Goal: Task Accomplishment & Management: Manage account settings

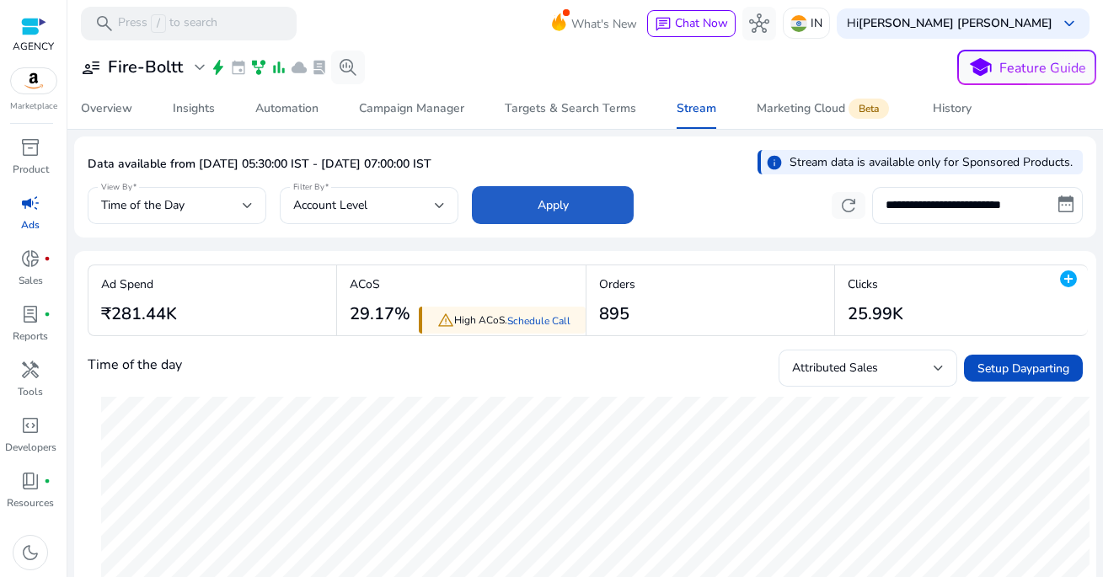
click at [573, 209] on span at bounding box center [553, 205] width 162 height 40
click at [160, 203] on span "Time of the Day" at bounding box center [142, 205] width 83 height 16
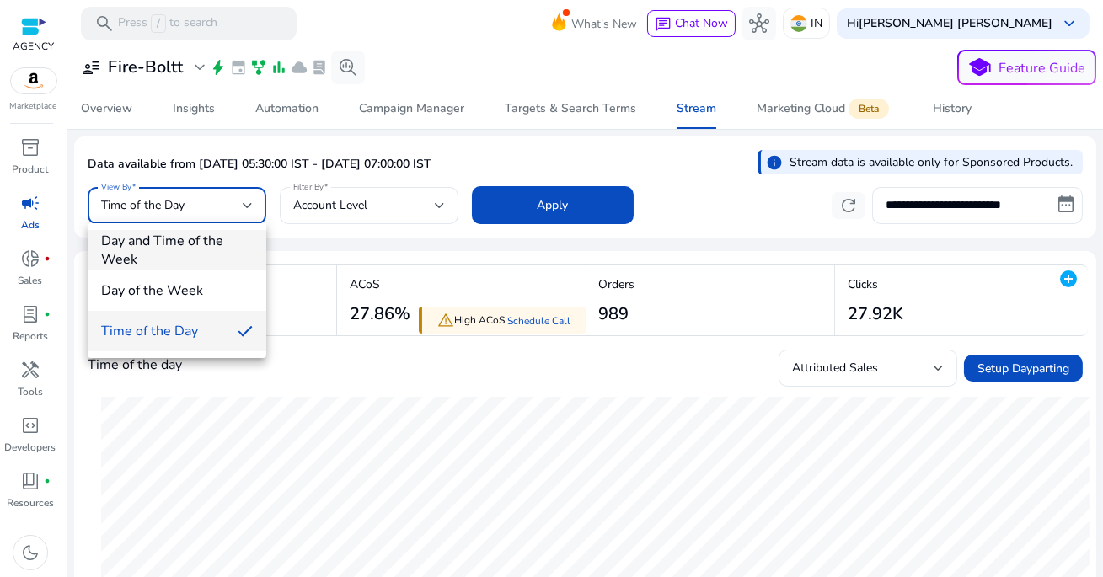
click at [162, 244] on span "Day and Time of the Week" at bounding box center [177, 250] width 152 height 37
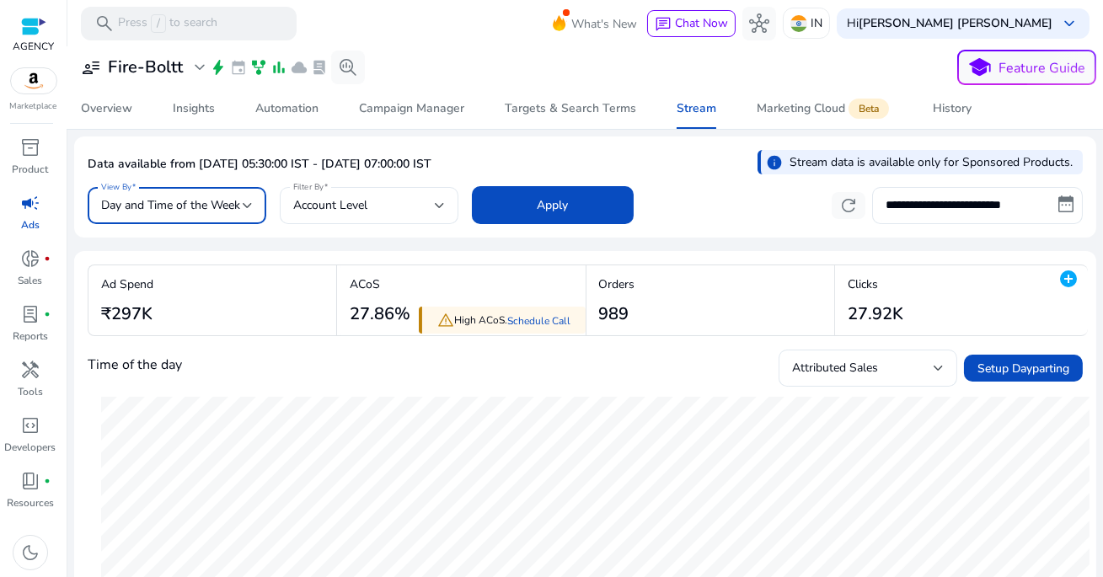
click at [190, 208] on span "Day and Time of the Week" at bounding box center [170, 205] width 139 height 16
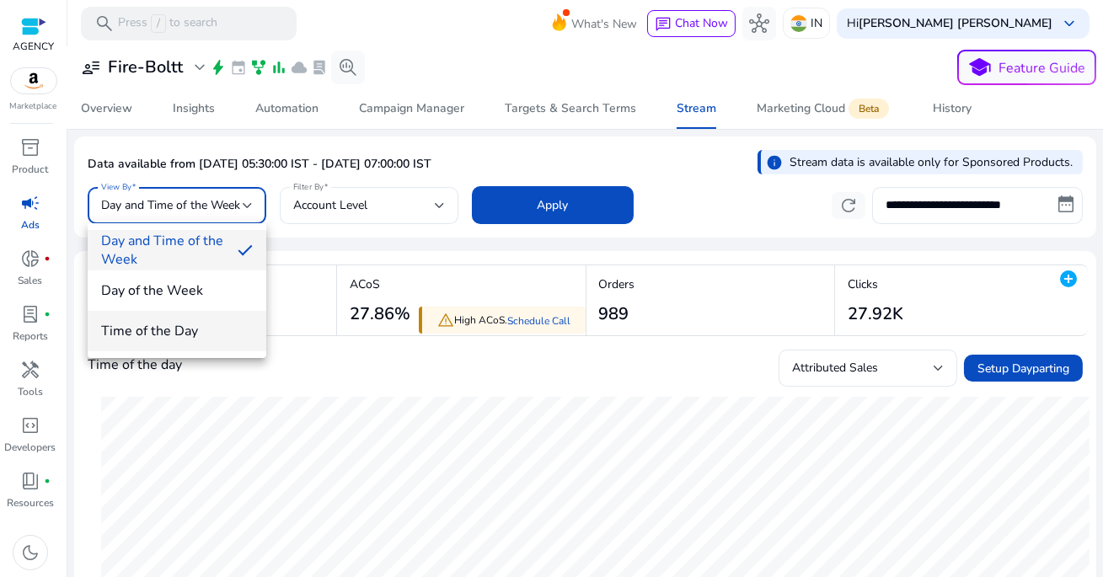
click at [184, 327] on span "Time of the Day" at bounding box center [177, 331] width 152 height 19
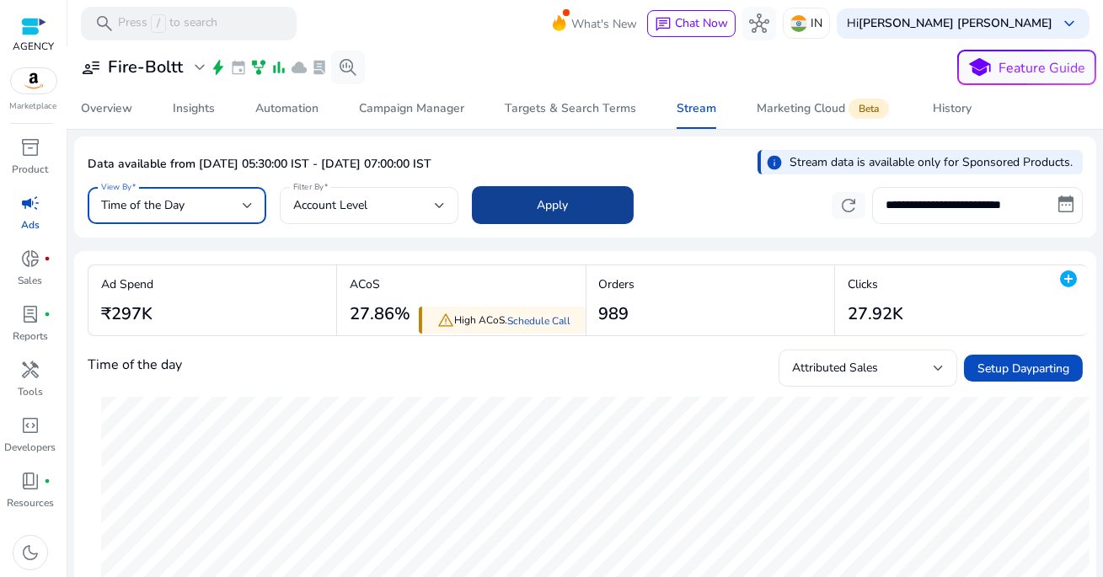
click at [531, 205] on span at bounding box center [553, 205] width 162 height 40
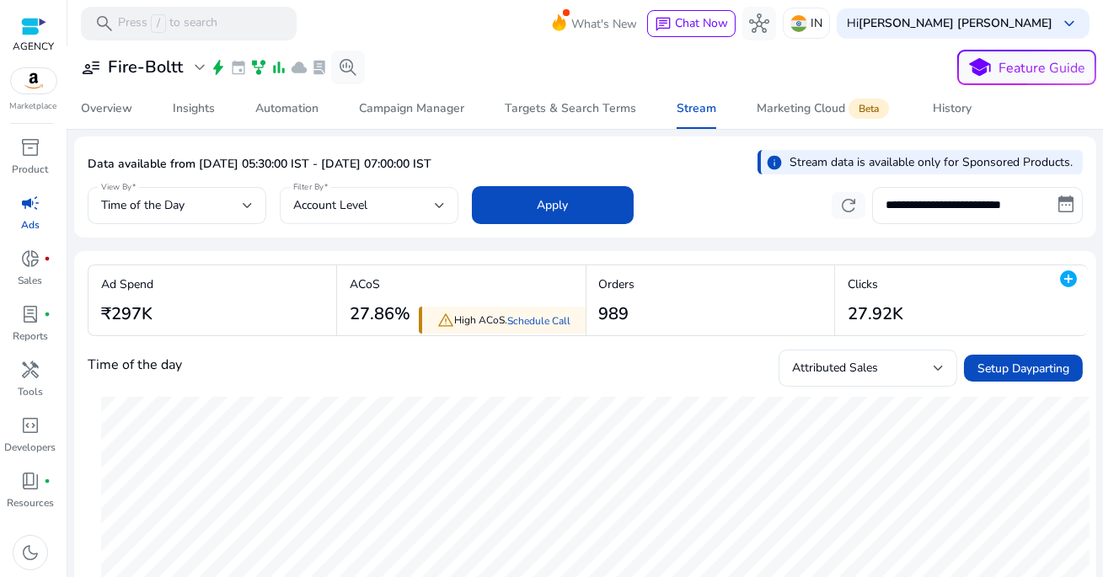
click at [416, 208] on div "Account Level" at bounding box center [364, 205] width 142 height 19
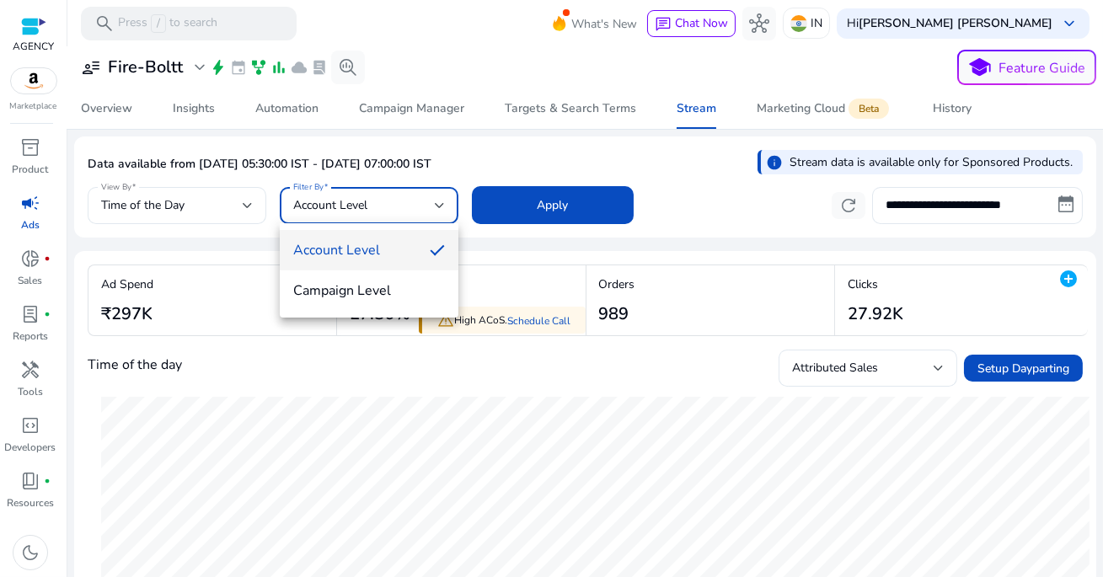
click at [527, 203] on div at bounding box center [551, 288] width 1103 height 577
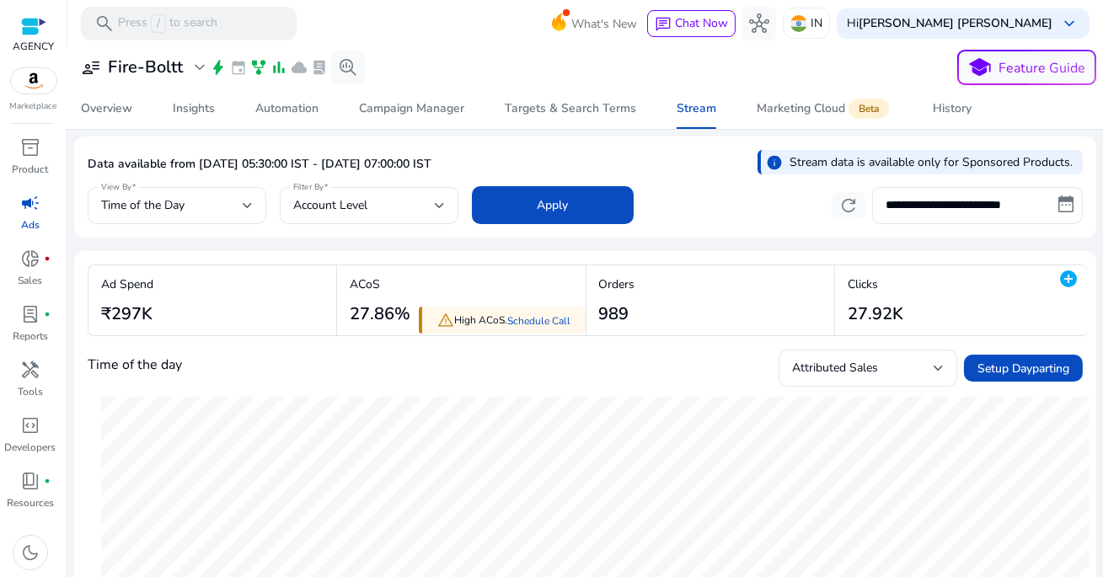
click at [710, 207] on div "**********" at bounding box center [585, 203] width 995 height 41
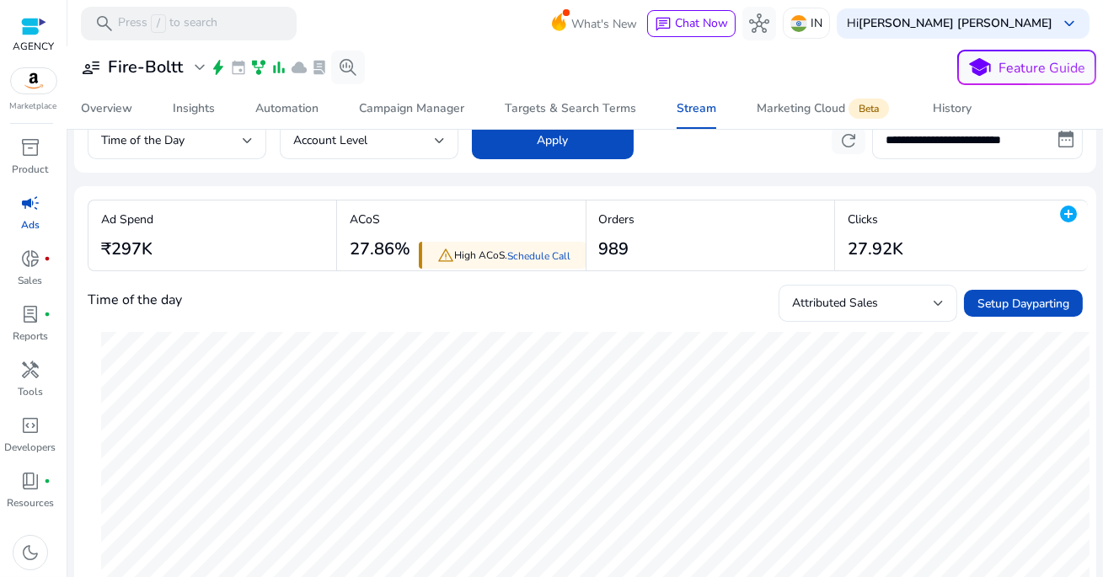
scroll to position [76, 0]
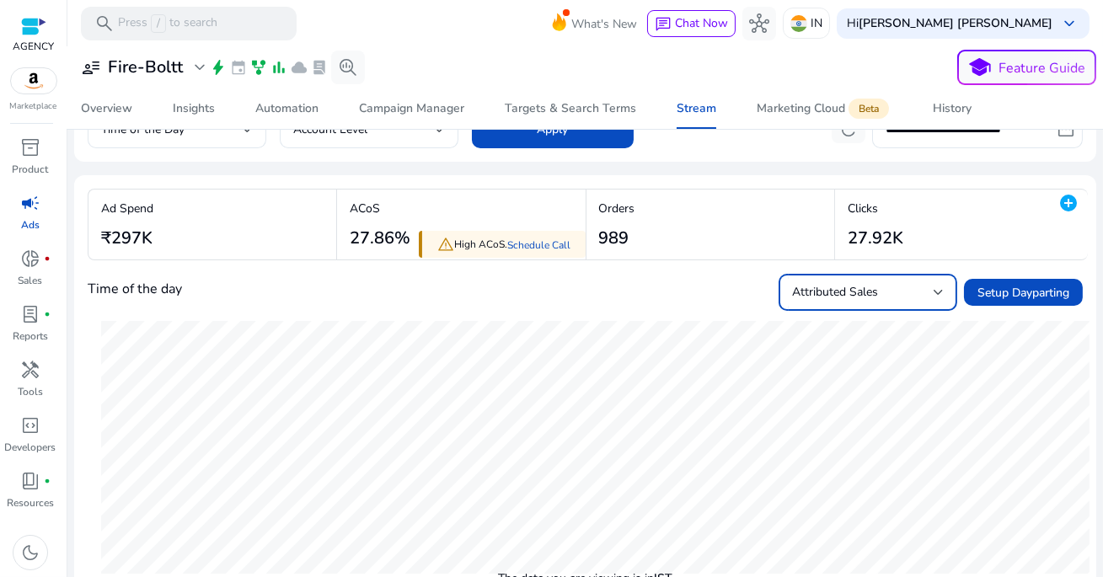
click at [816, 290] on span "Attributed Sales" at bounding box center [835, 292] width 86 height 16
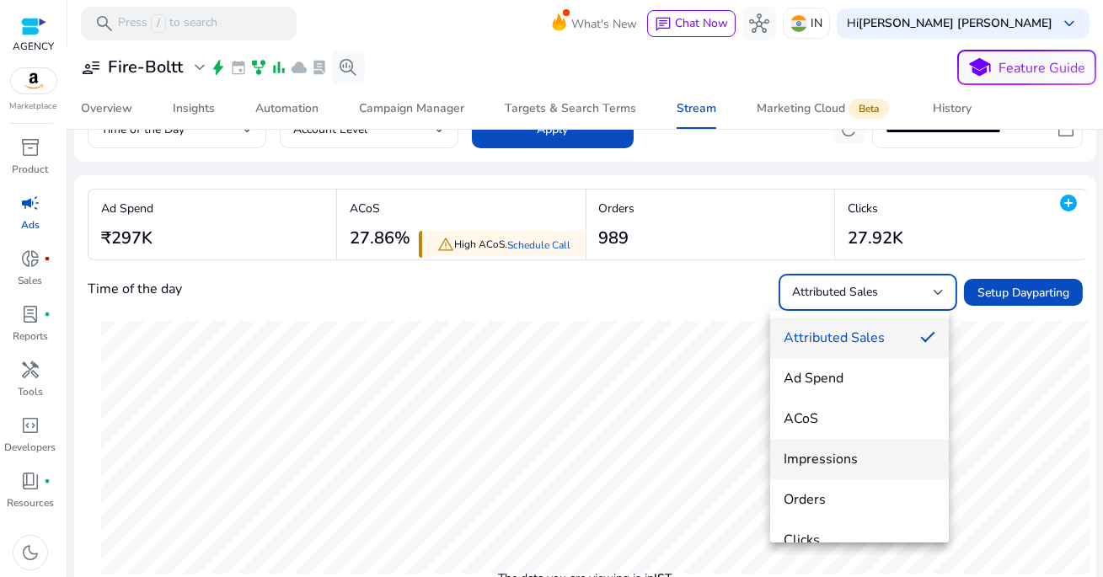
scroll to position [24, 0]
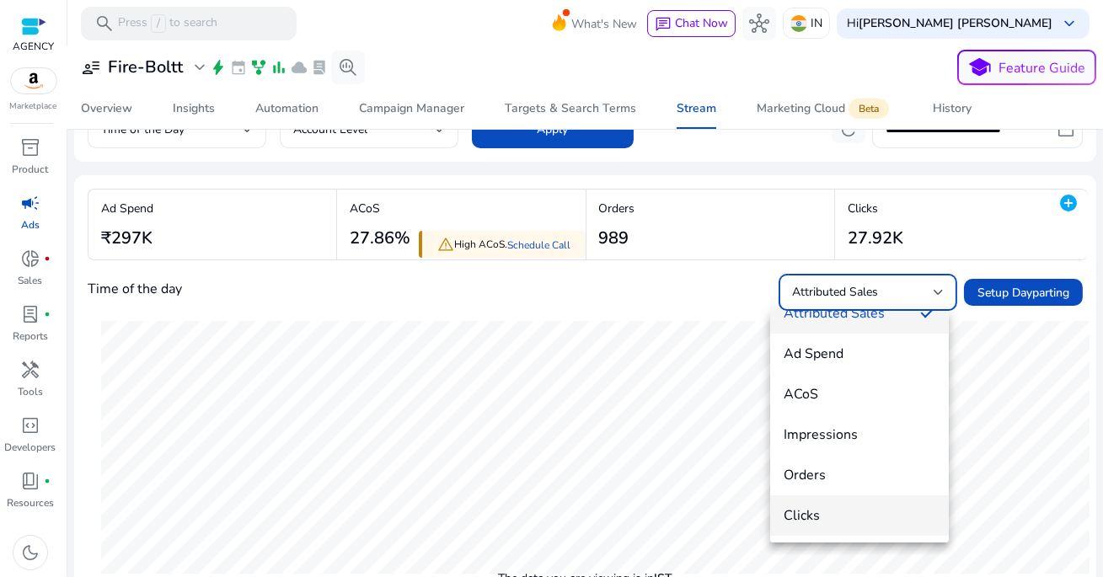
click at [835, 511] on span "Clicks" at bounding box center [860, 515] width 152 height 19
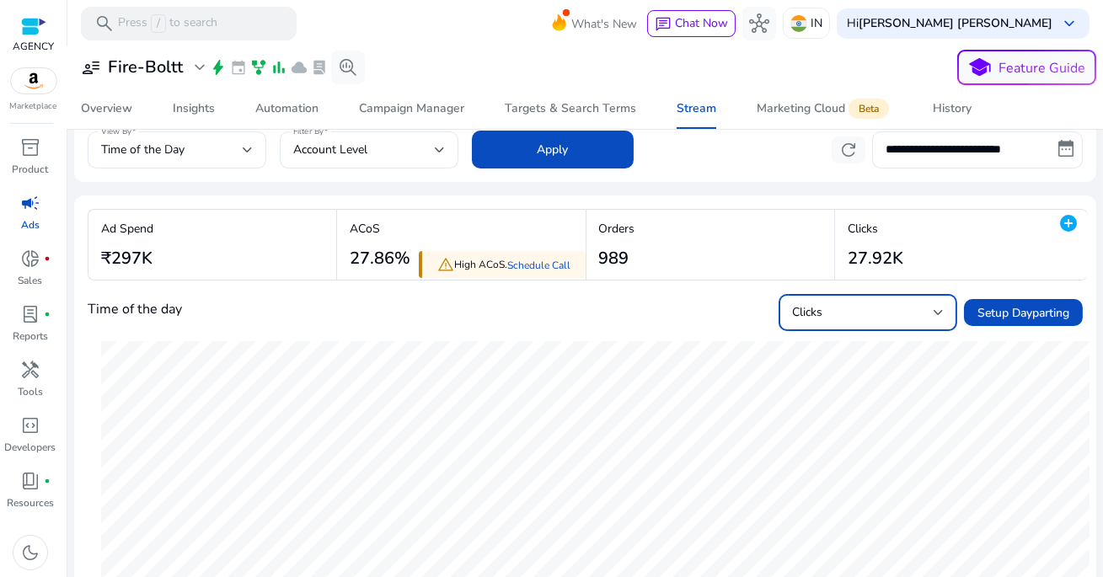
scroll to position [0, 0]
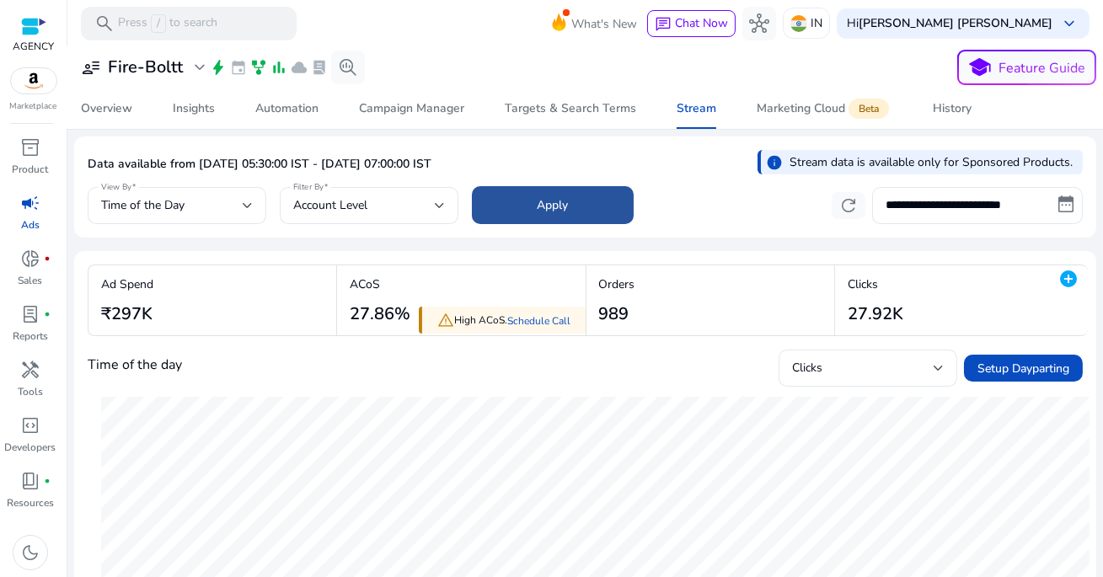
click at [559, 201] on span "Apply" at bounding box center [553, 205] width 31 height 18
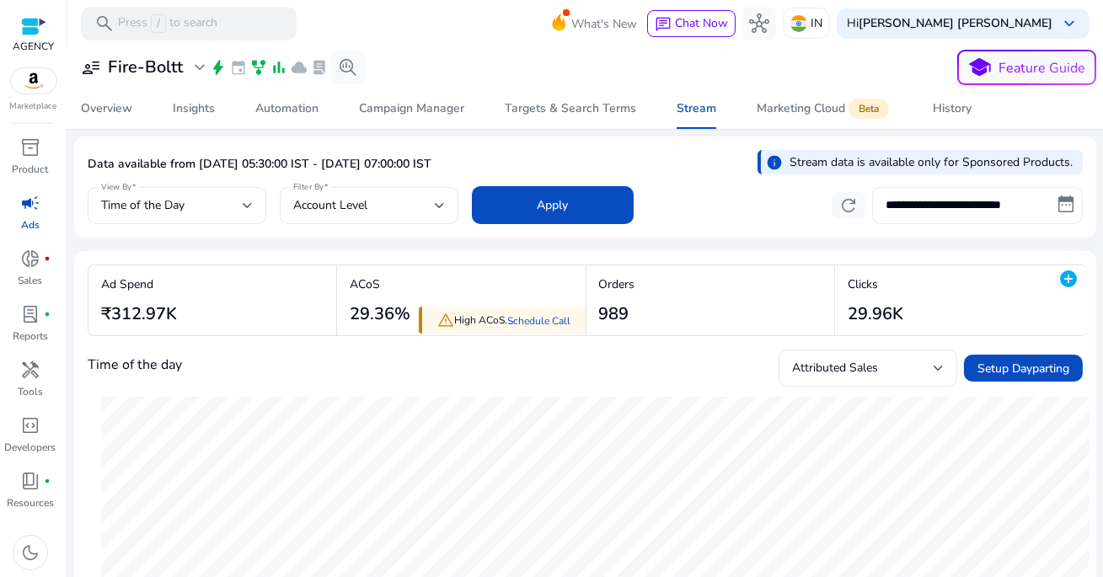
click at [940, 200] on input "**********" at bounding box center [977, 205] width 211 height 37
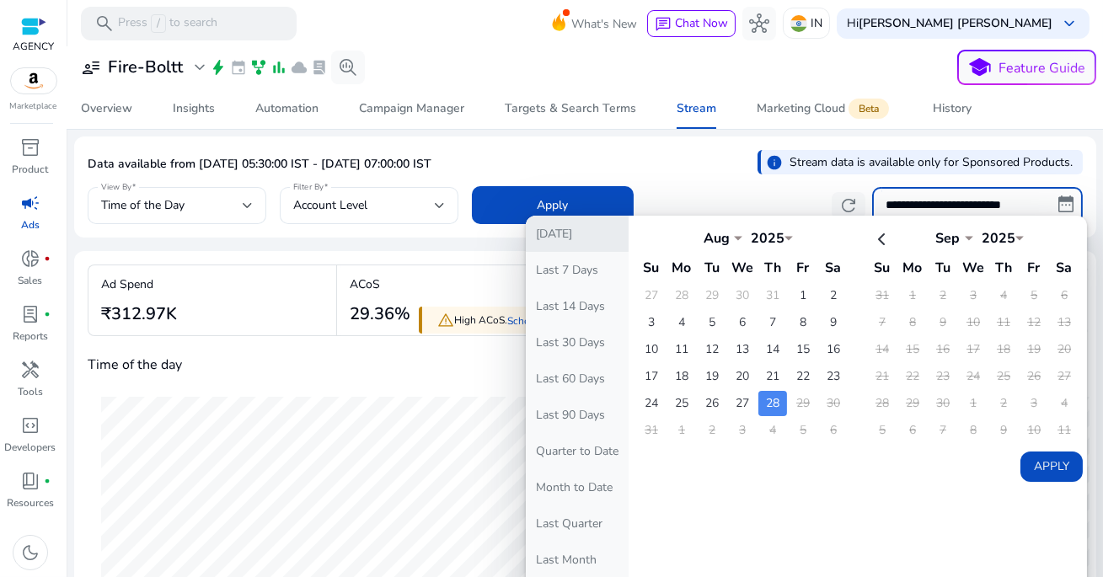
click at [576, 238] on button "[DATE]" at bounding box center [577, 234] width 103 height 36
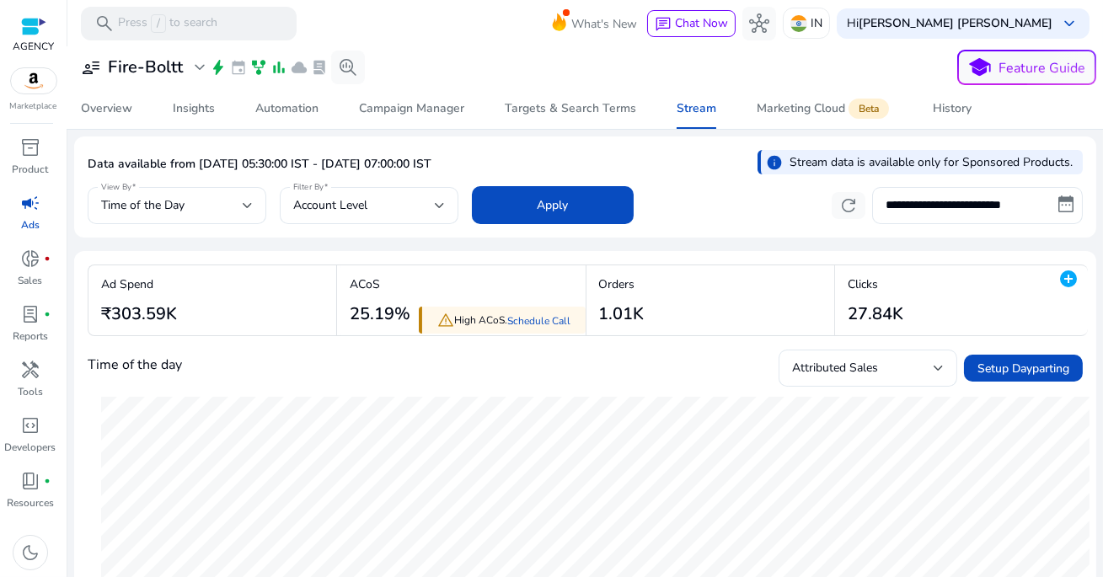
click at [381, 165] on p "Data available from [DATE] 05:30:00 IST - [DATE] 07:00:00 IST" at bounding box center [260, 164] width 344 height 17
click at [400, 163] on p "Data available from [DATE] 05:30:00 IST - [DATE] 07:00:00 IST" at bounding box center [260, 164] width 344 height 17
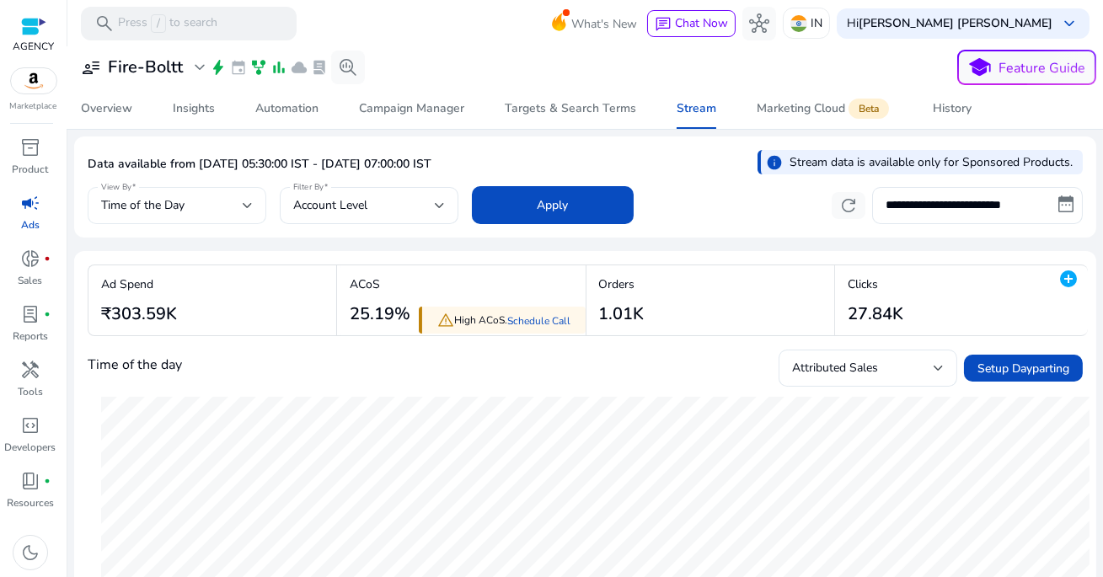
click at [206, 202] on div "Time of the Day" at bounding box center [172, 205] width 142 height 19
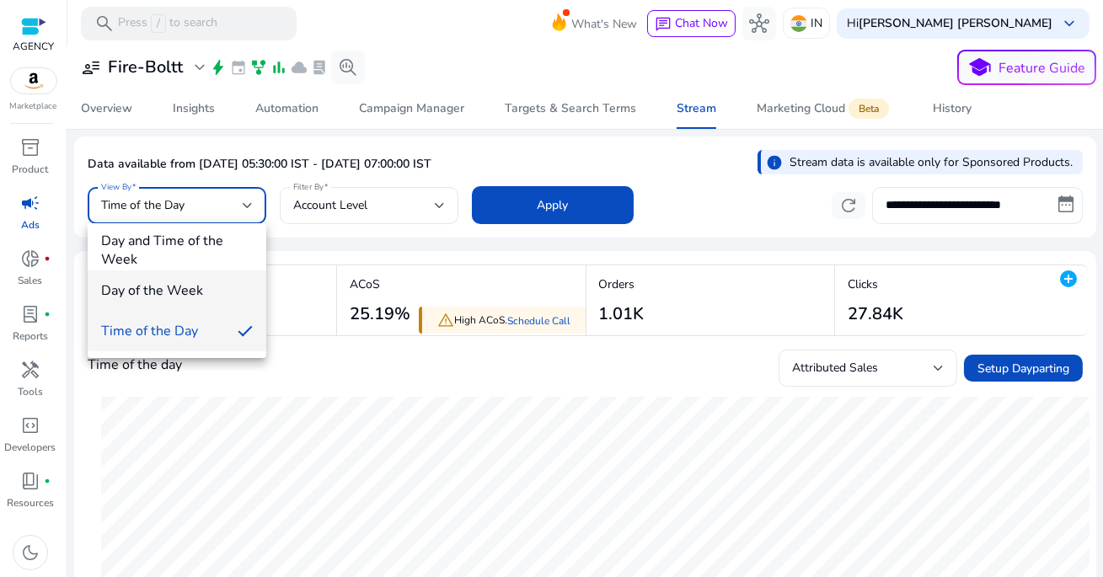
click at [194, 298] on span "Day of the Week" at bounding box center [177, 290] width 152 height 19
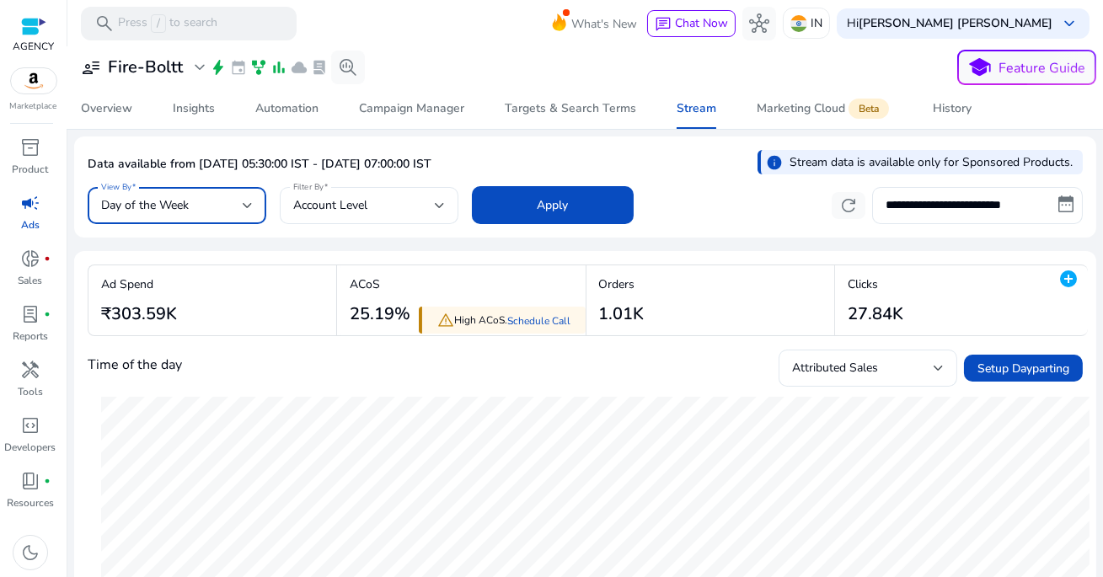
scroll to position [103, 0]
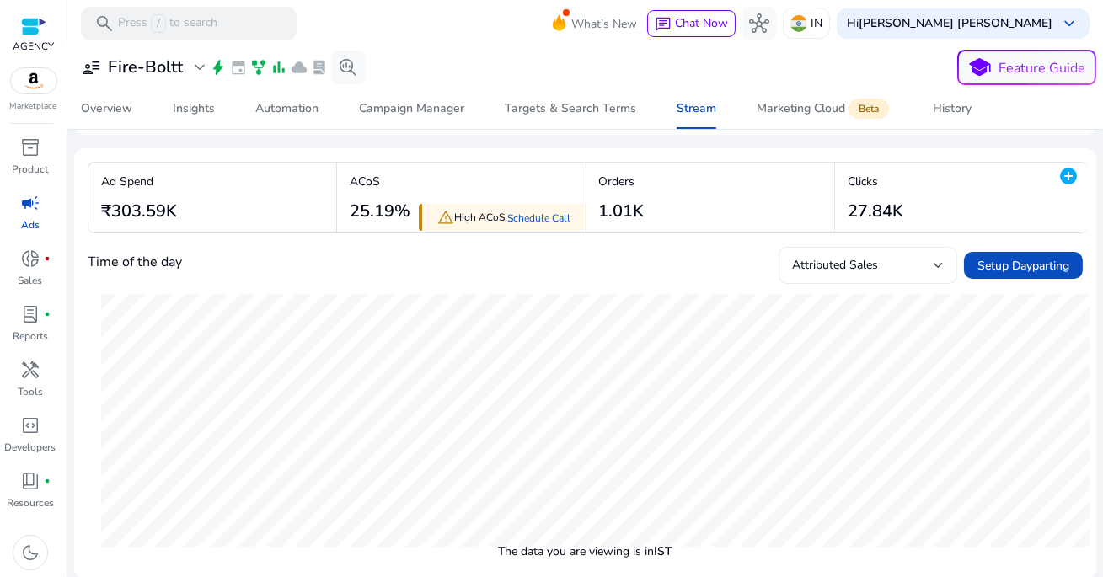
click at [879, 271] on div "Attributed Sales" at bounding box center [863, 265] width 142 height 19
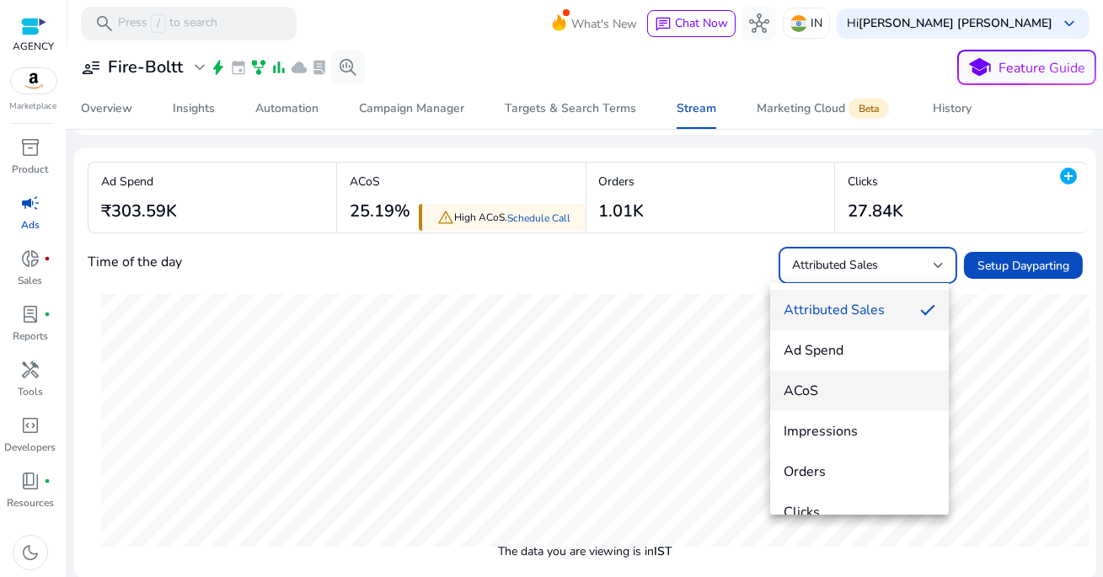
scroll to position [24, 0]
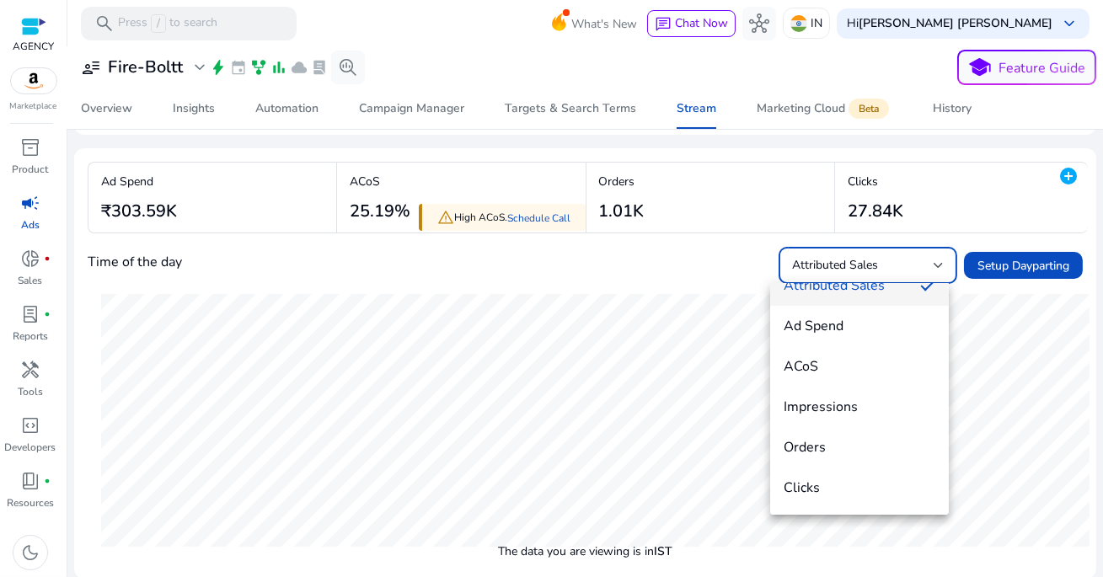
click at [985, 393] on div at bounding box center [551, 288] width 1103 height 577
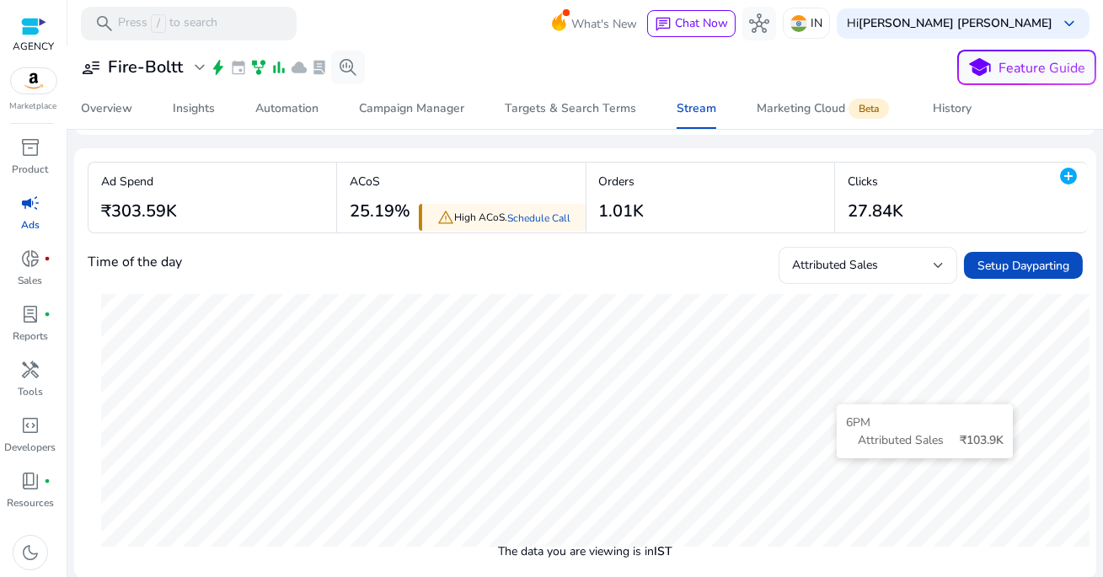
scroll to position [0, 0]
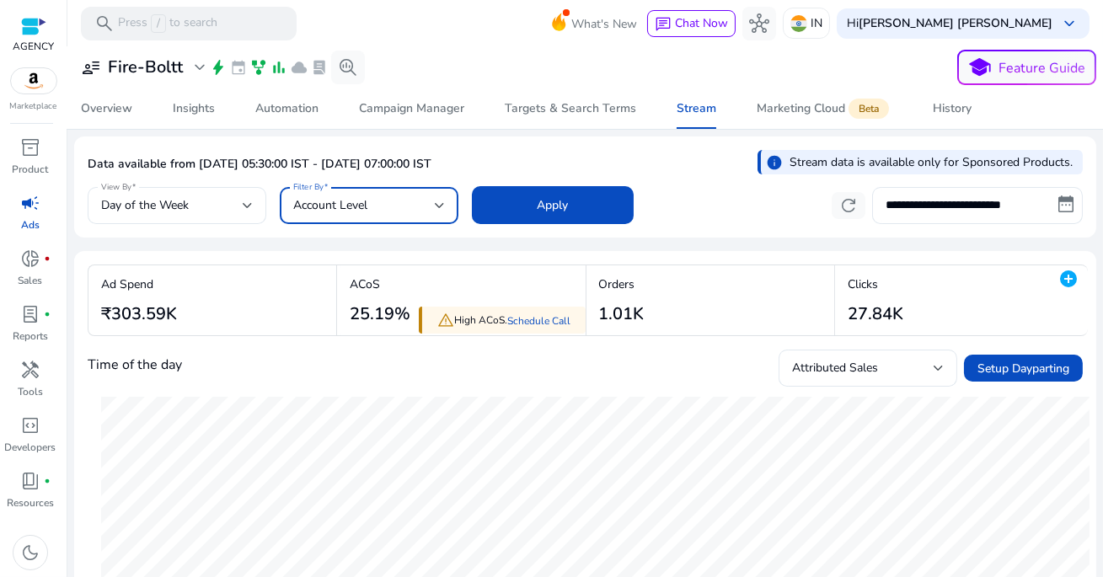
click at [410, 198] on div "Account Level" at bounding box center [364, 205] width 142 height 19
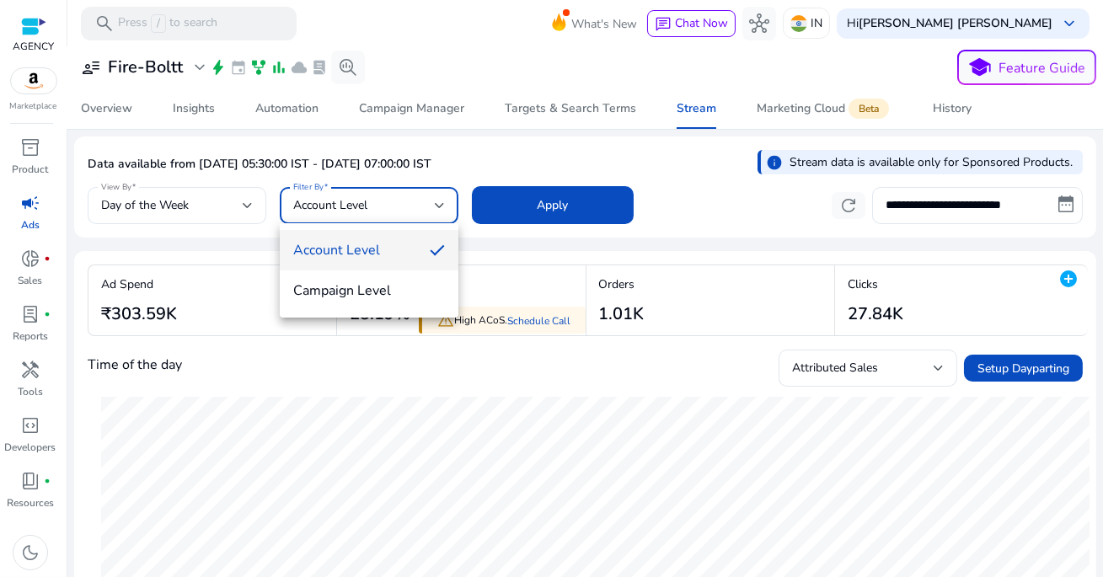
click at [389, 253] on span "Account Level" at bounding box center [354, 250] width 123 height 19
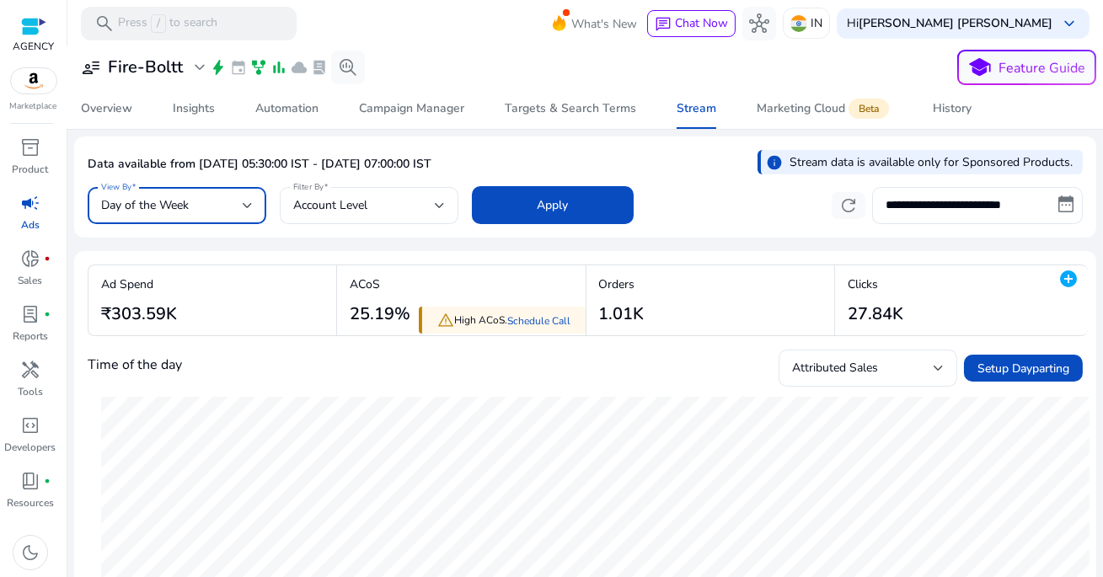
click at [227, 206] on div "Day of the Week" at bounding box center [172, 205] width 142 height 19
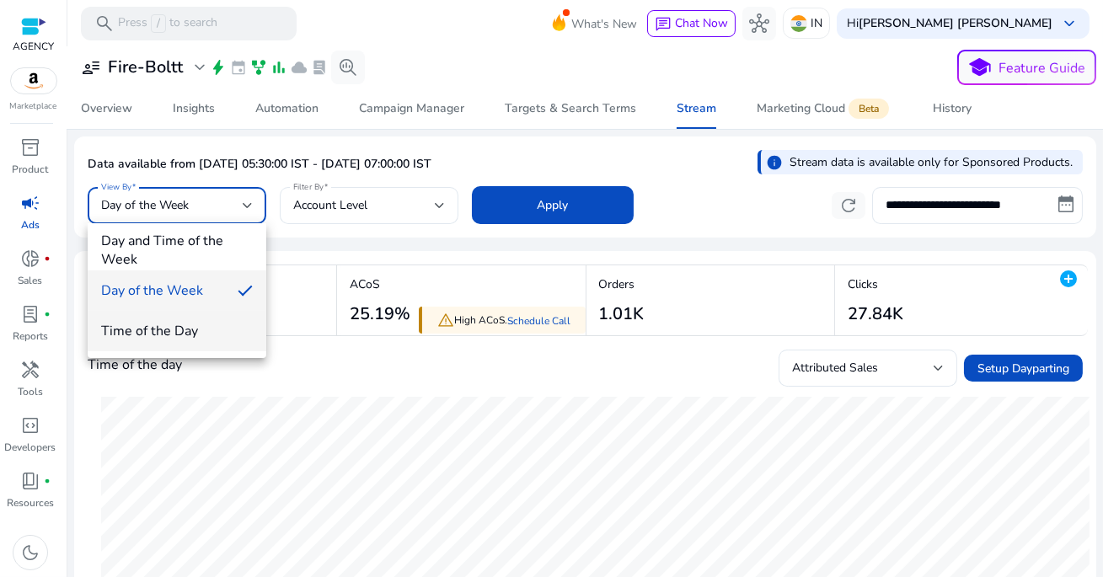
click at [202, 320] on mat-option "Time of the Day" at bounding box center [177, 331] width 179 height 40
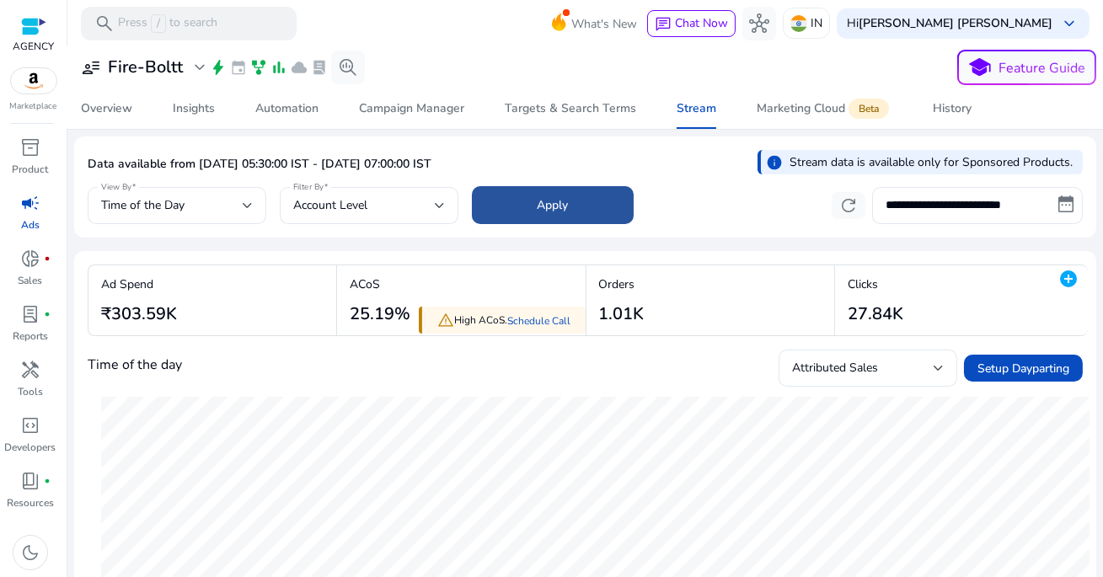
click at [494, 201] on span at bounding box center [553, 205] width 162 height 40
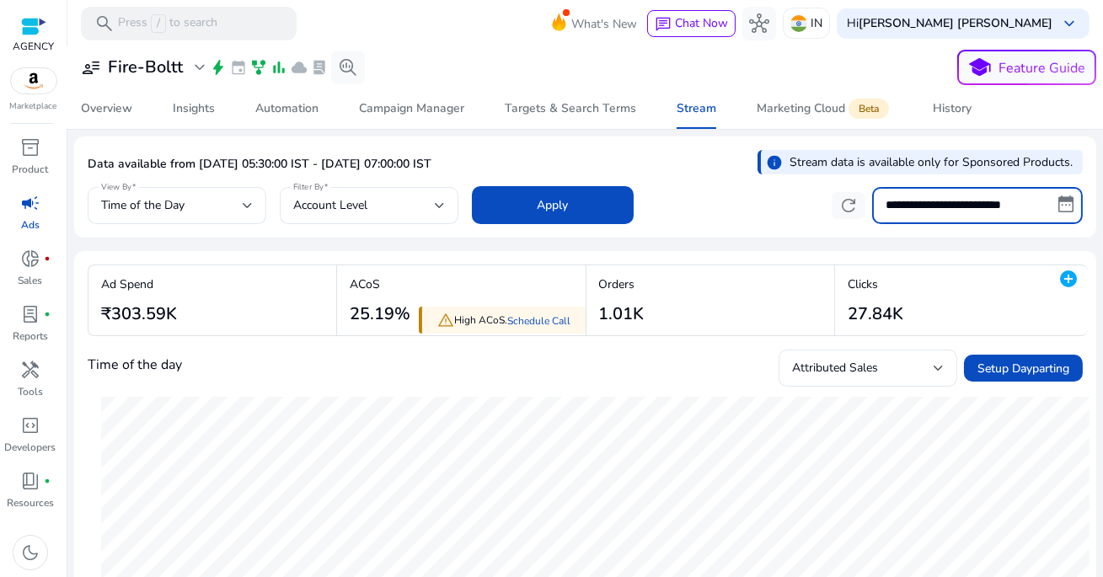
click at [929, 209] on input "**********" at bounding box center [977, 205] width 211 height 37
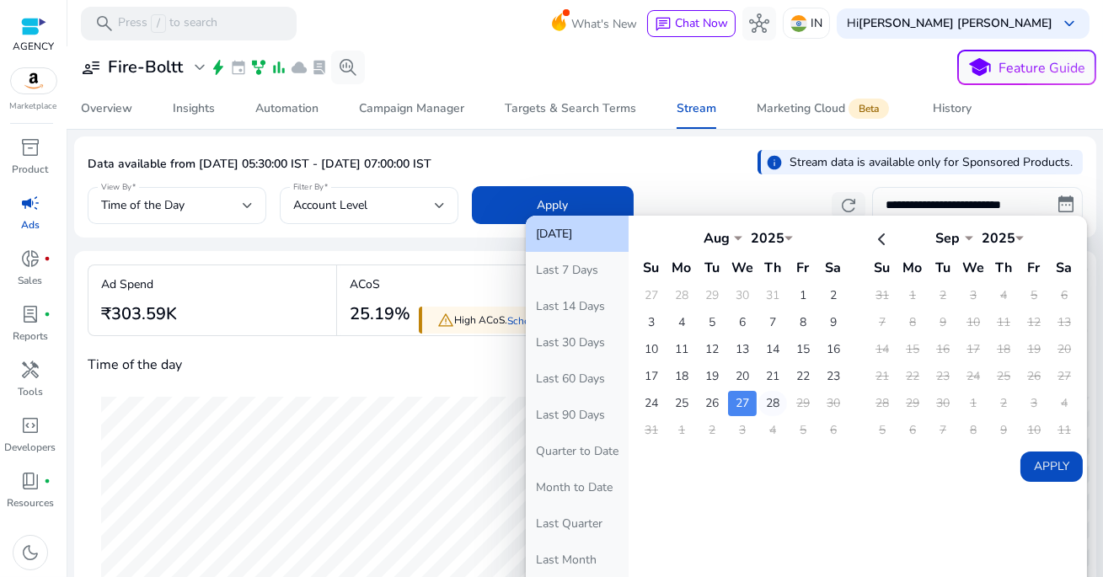
click at [769, 395] on td "28" at bounding box center [772, 403] width 29 height 25
click at [1031, 458] on button "Apply" at bounding box center [1052, 467] width 62 height 30
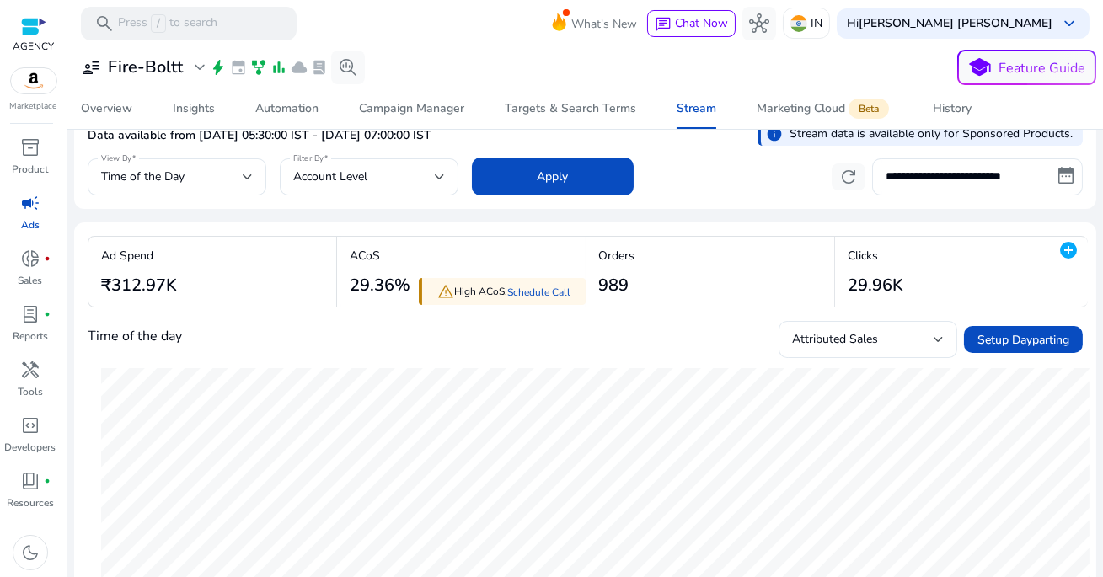
scroll to position [103, 0]
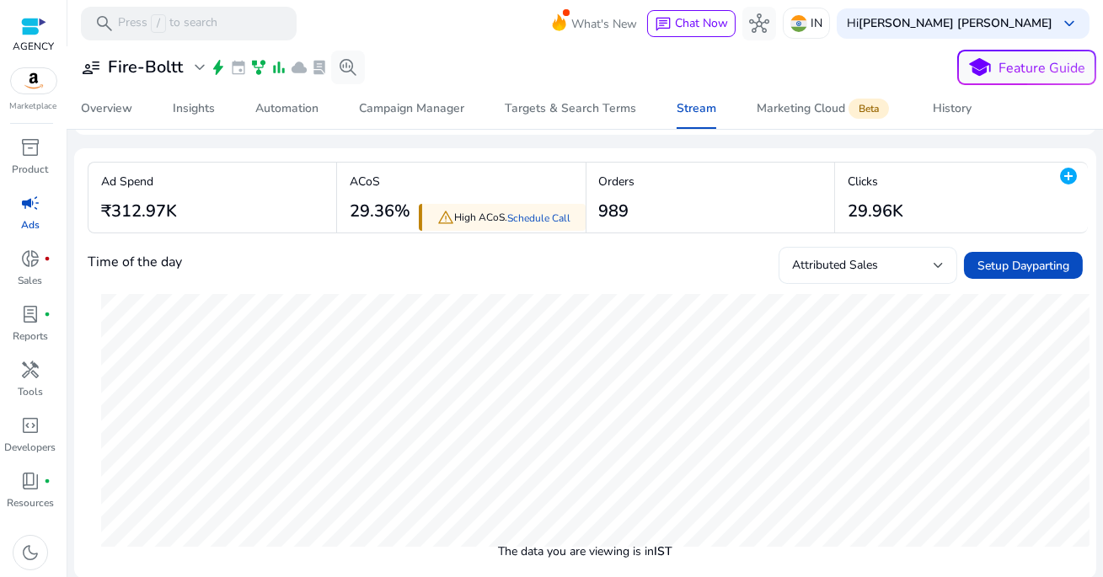
click at [865, 268] on span "Attributed Sales" at bounding box center [835, 265] width 86 height 16
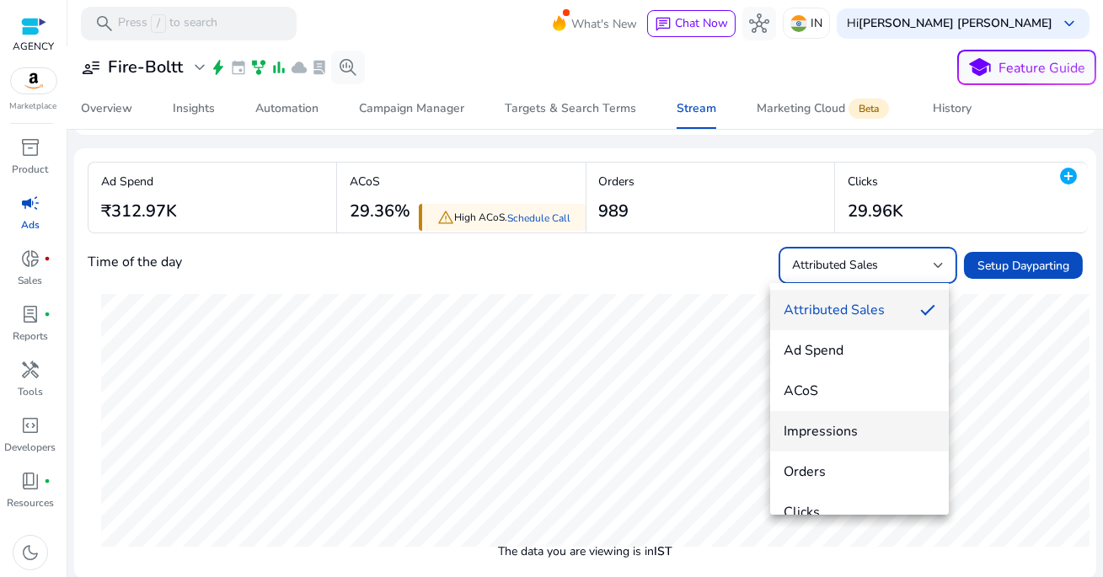
scroll to position [24, 0]
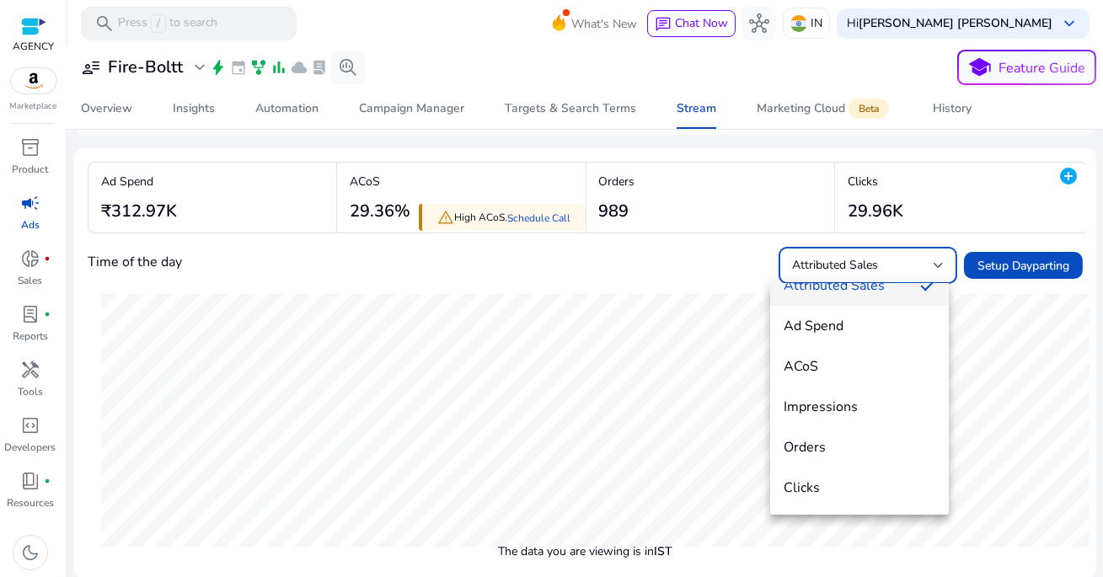
click at [680, 324] on div at bounding box center [551, 288] width 1103 height 577
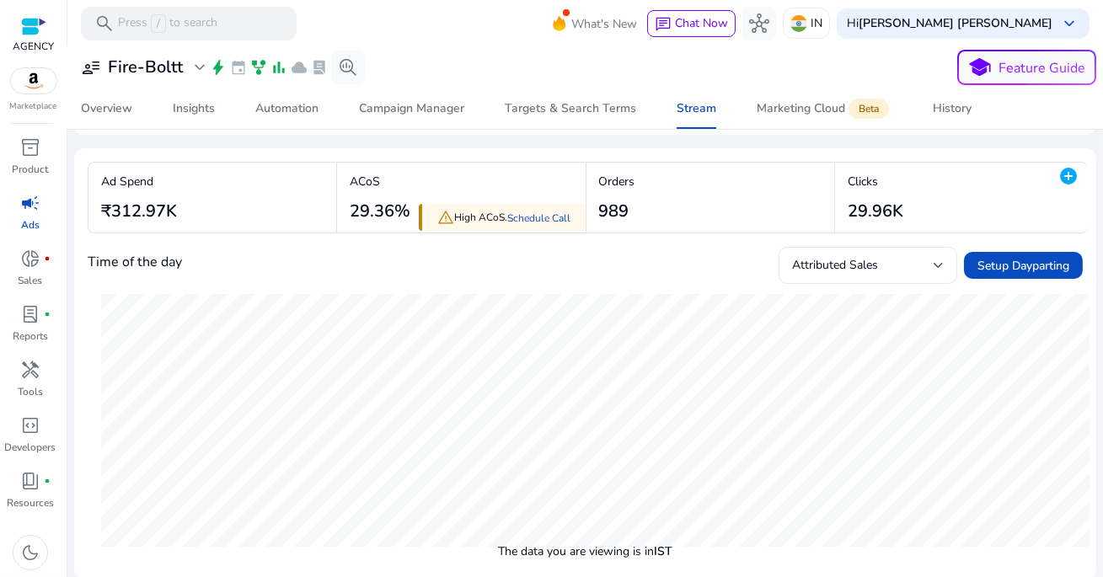
click at [607, 550] on p "The data you are viewing is in IST" at bounding box center [585, 552] width 995 height 18
drag, startPoint x: 492, startPoint y: 549, endPoint x: 689, endPoint y: 555, distance: 197.3
click at [689, 555] on p "The data you are viewing is in IST" at bounding box center [585, 552] width 995 height 18
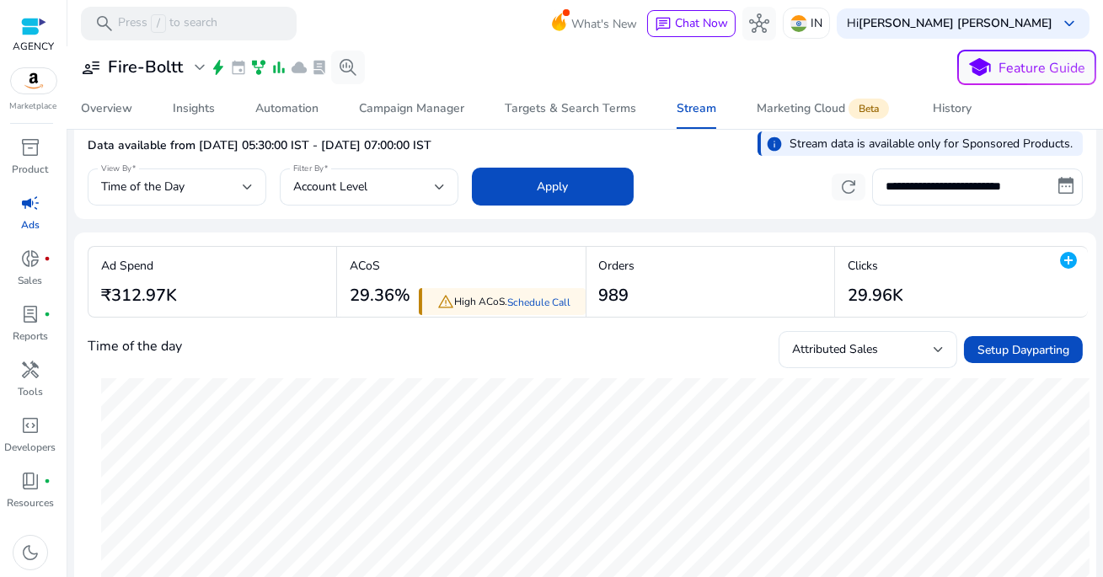
scroll to position [0, 0]
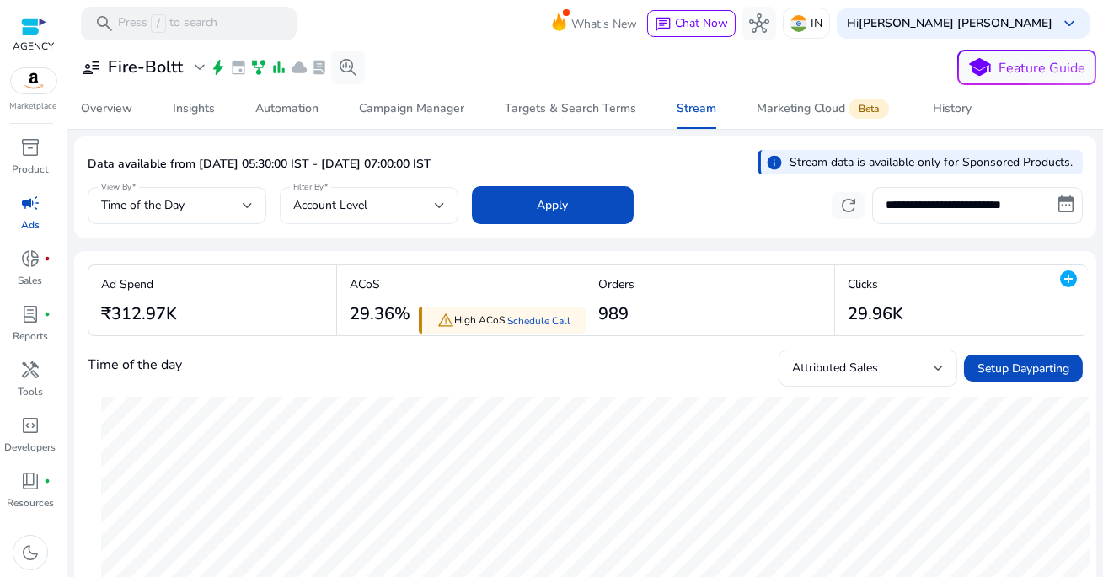
click at [351, 209] on span "Account Level" at bounding box center [330, 205] width 74 height 16
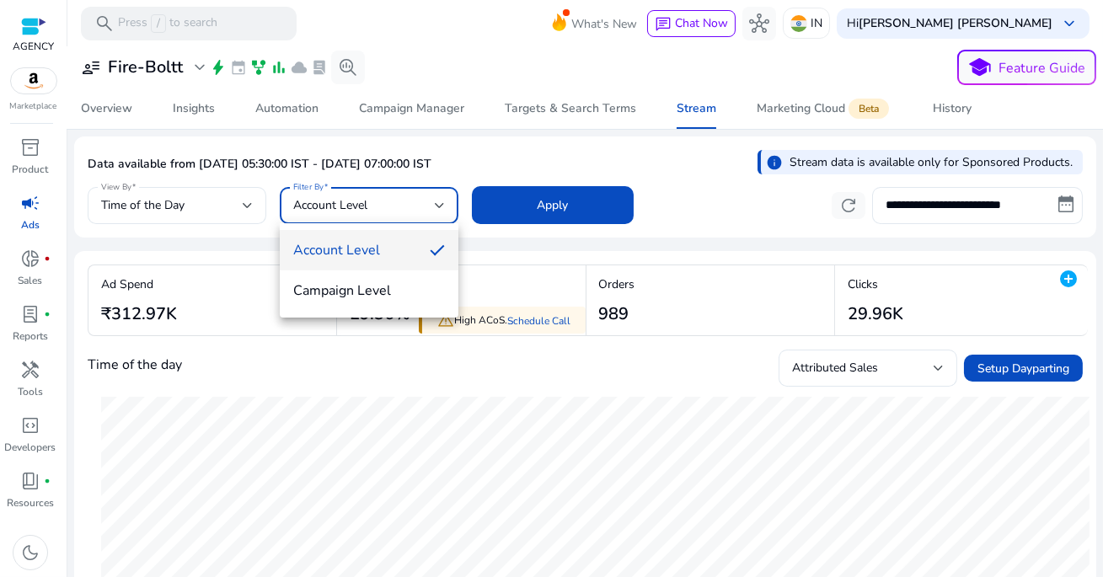
click at [362, 259] on span "Account Level" at bounding box center [354, 250] width 123 height 19
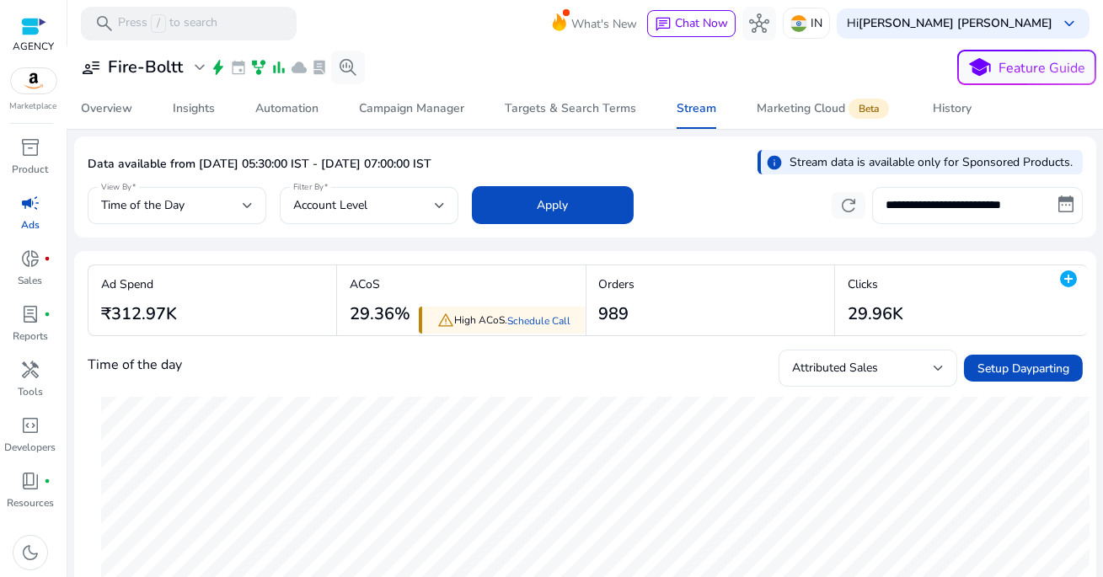
click at [238, 244] on div "**********" at bounding box center [585, 363] width 1022 height 635
drag, startPoint x: 361, startPoint y: 163, endPoint x: 539, endPoint y: 167, distance: 177.8
click at [544, 170] on div "Data available from [DATE] 05:30:00 IST - [DATE] 07:00:00 IST info Stream data …" at bounding box center [585, 166] width 995 height 33
click at [539, 167] on div "Data available from [DATE] 05:30:00 IST - [DATE] 07:00:00 IST info Stream data …" at bounding box center [585, 166] width 995 height 33
drag, startPoint x: 433, startPoint y: 164, endPoint x: 524, endPoint y: 163, distance: 91.0
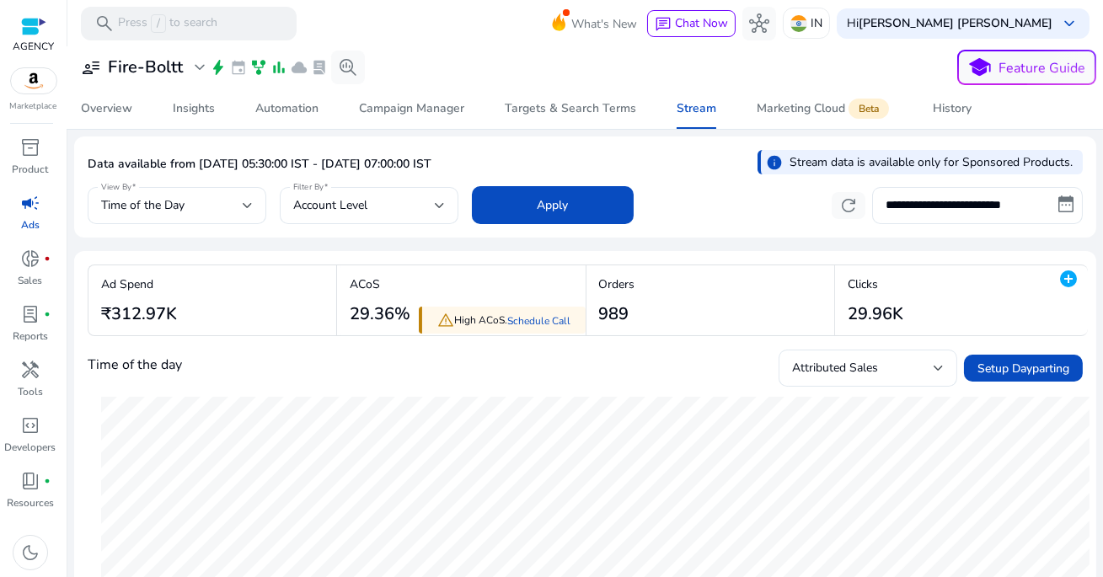
click at [524, 163] on div "Data available from [DATE] 05:30:00 IST - [DATE] 07:00:00 IST info Stream data …" at bounding box center [585, 166] width 995 height 33
drag, startPoint x: 356, startPoint y: 162, endPoint x: 517, endPoint y: 158, distance: 161.0
click at [518, 159] on div "Data available from [DATE] 05:30:00 IST - [DATE] 07:00:00 IST info Stream data …" at bounding box center [585, 166] width 995 height 33
click at [517, 158] on div "Data available from [DATE] 05:30:00 IST - [DATE] 07:00:00 IST info Stream data …" at bounding box center [585, 166] width 995 height 33
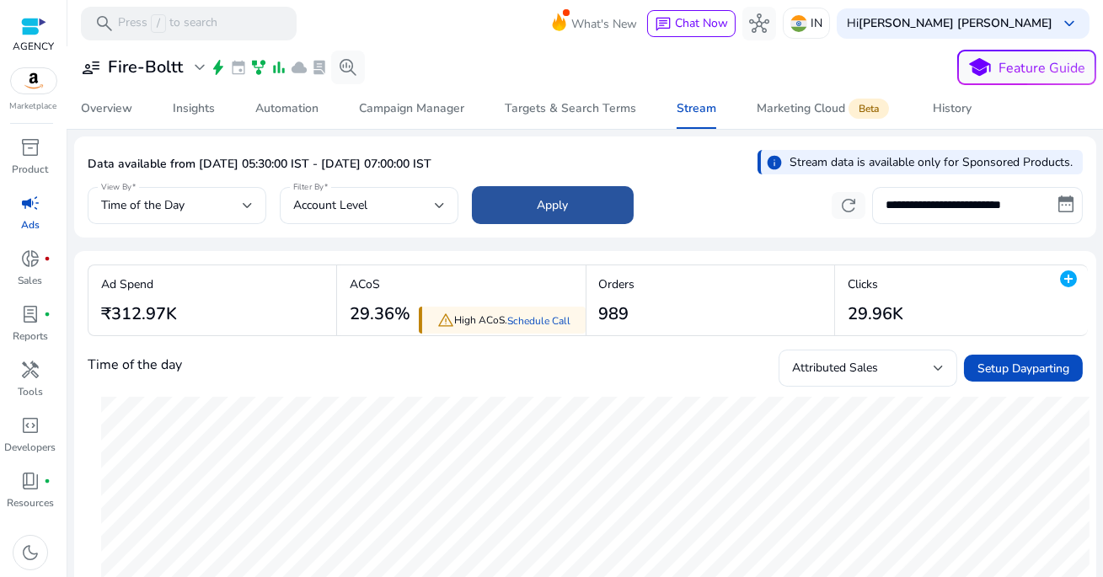
click at [537, 213] on span at bounding box center [553, 205] width 162 height 40
click at [651, 156] on div "Data available from [DATE] 05:30:00 IST - [DATE] 07:00:00 IST info Stream data …" at bounding box center [585, 166] width 995 height 33
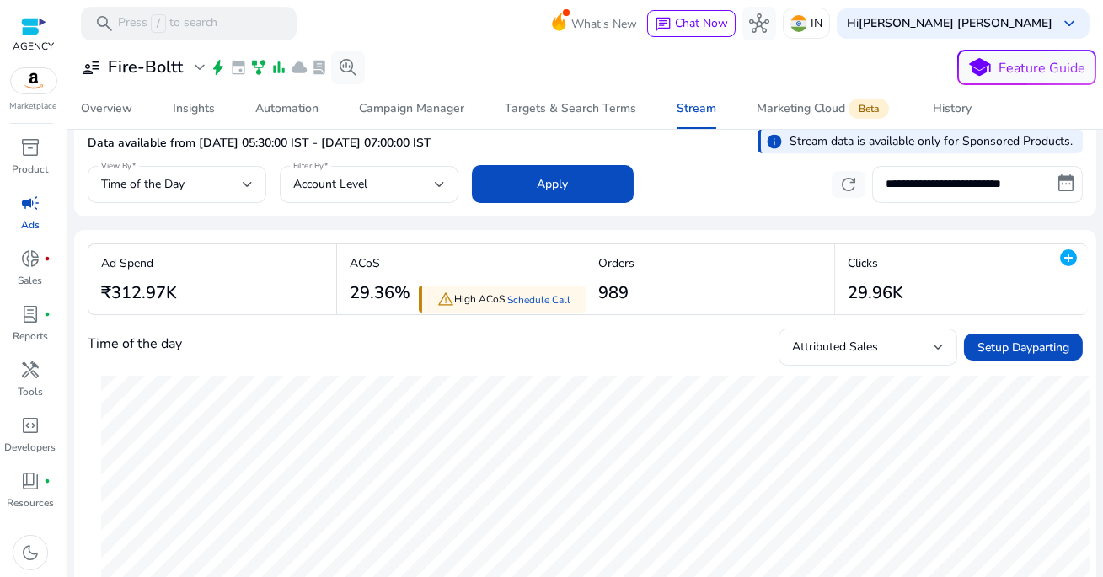
scroll to position [22, 0]
click at [945, 176] on input "**********" at bounding box center [977, 183] width 211 height 37
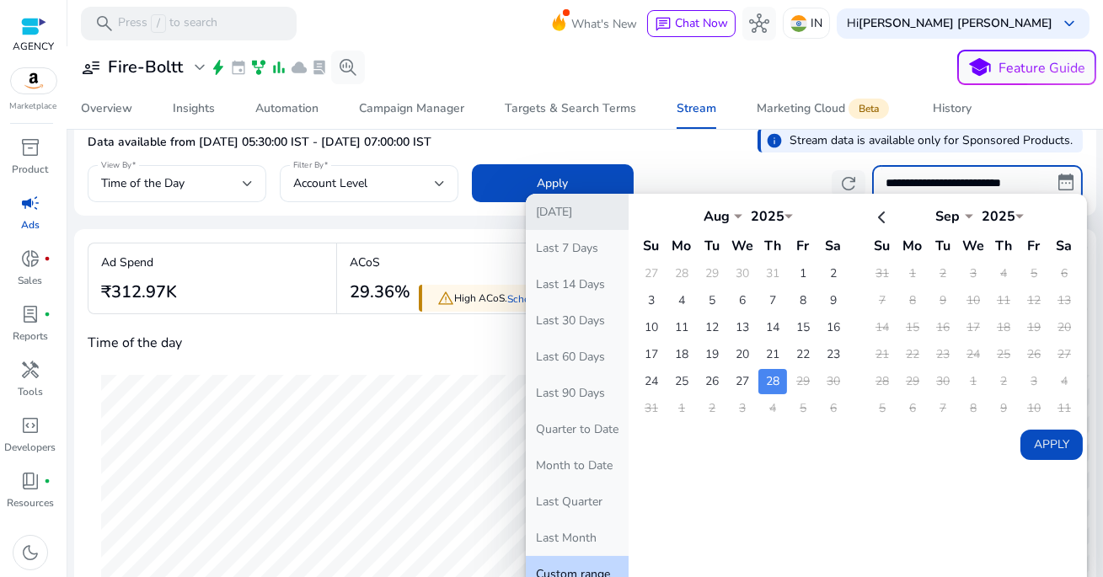
click at [614, 209] on button "[DATE]" at bounding box center [577, 212] width 103 height 36
type input "**********"
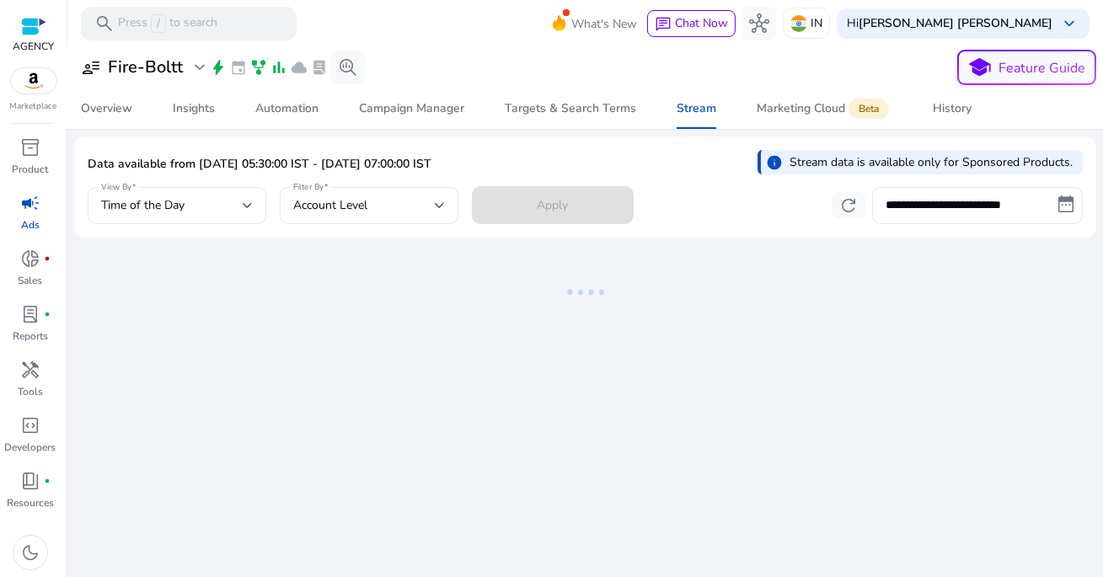
scroll to position [0, 0]
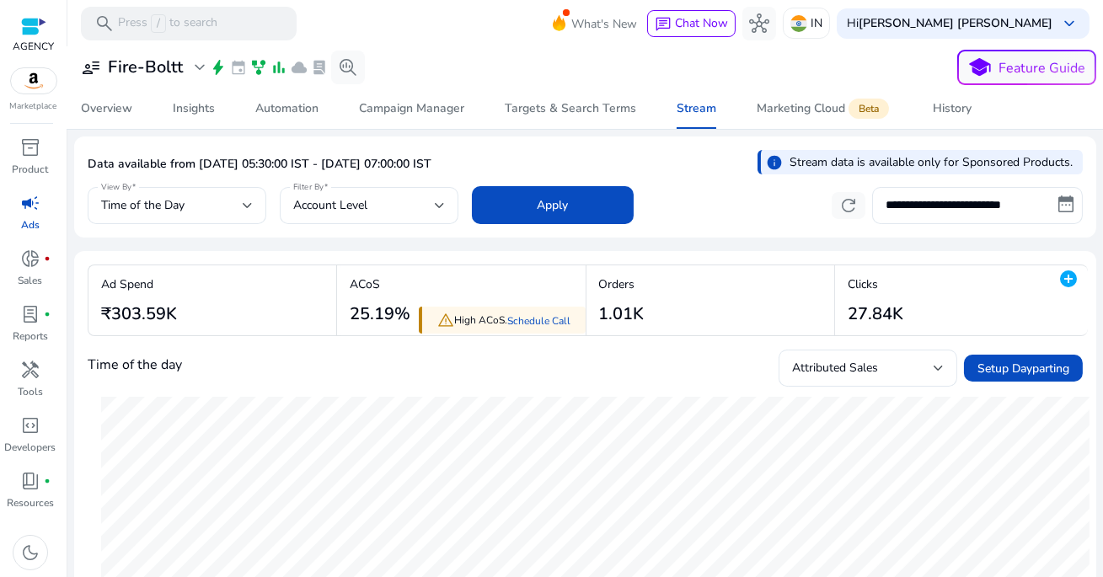
click at [703, 166] on div "Data available from [DATE] 05:30:00 IST - [DATE] 07:00:00 IST info Stream data …" at bounding box center [585, 166] width 995 height 33
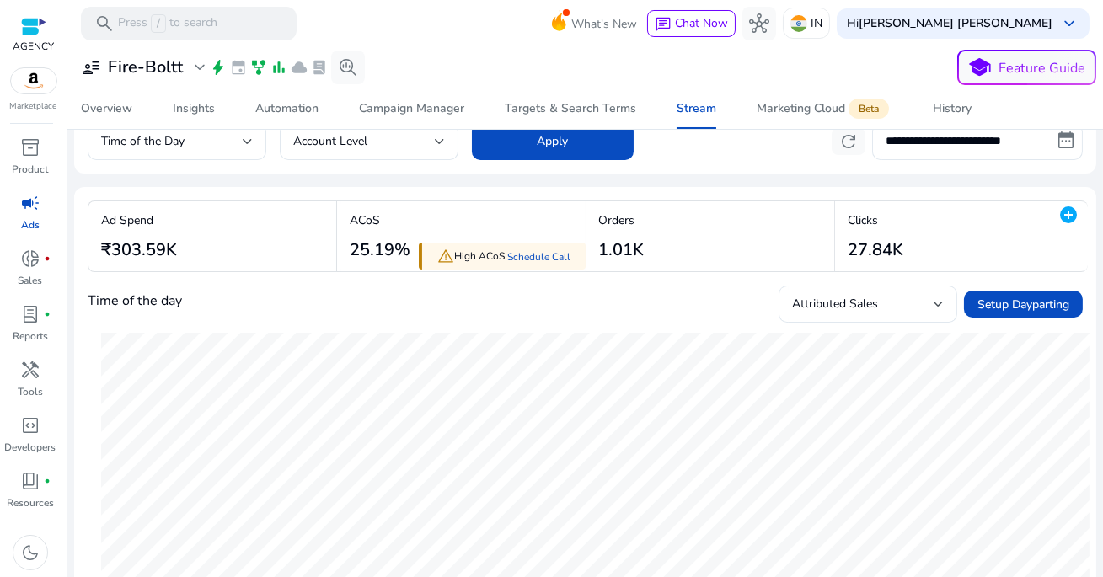
scroll to position [63, 0]
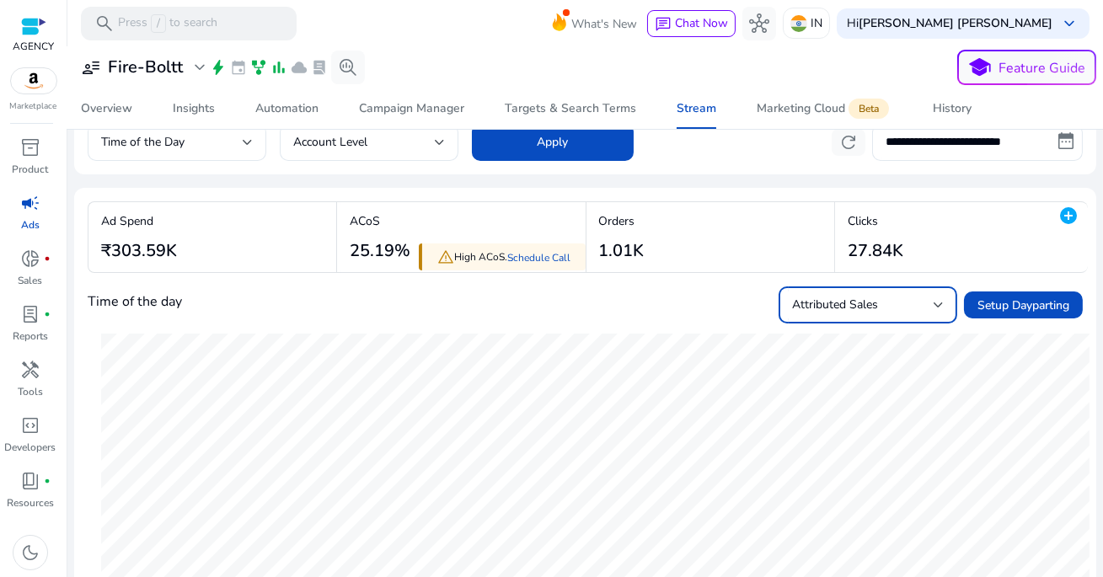
click at [840, 304] on span "Attributed Sales" at bounding box center [835, 305] width 86 height 16
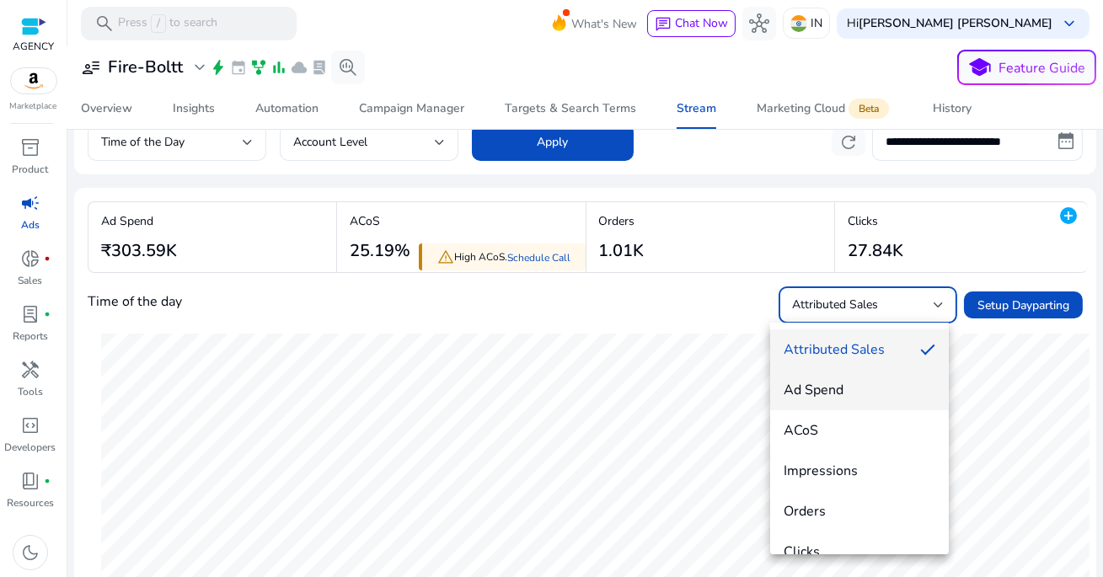
scroll to position [24, 0]
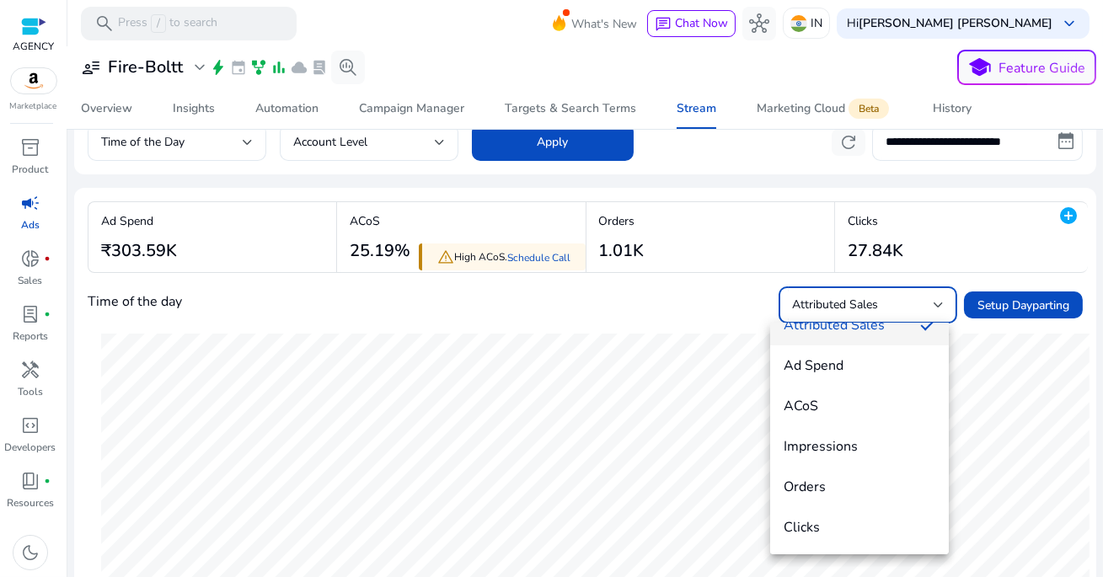
click at [732, 401] on div at bounding box center [551, 288] width 1103 height 577
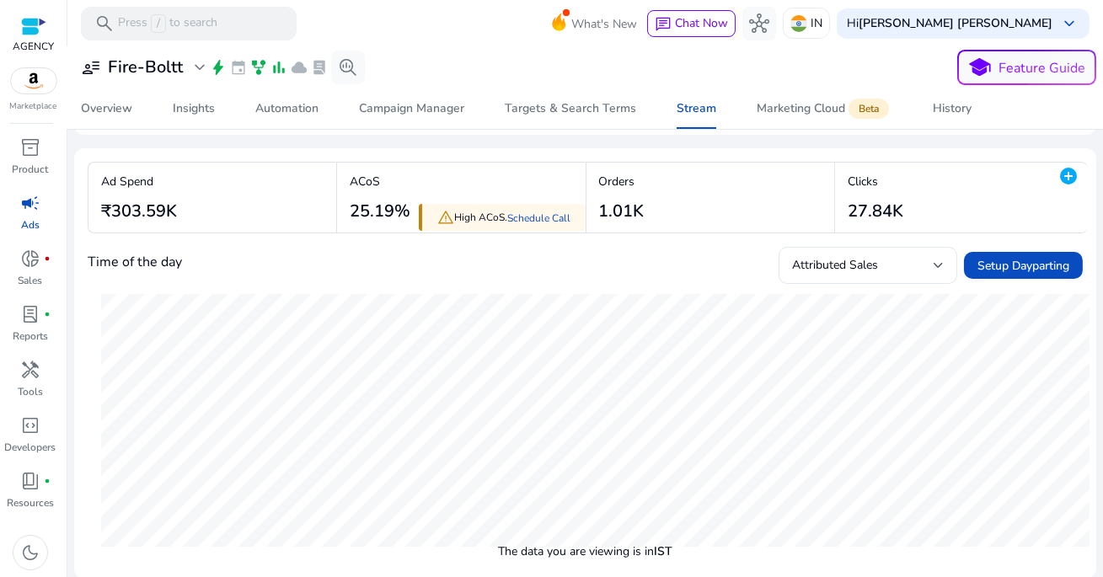
scroll to position [0, 0]
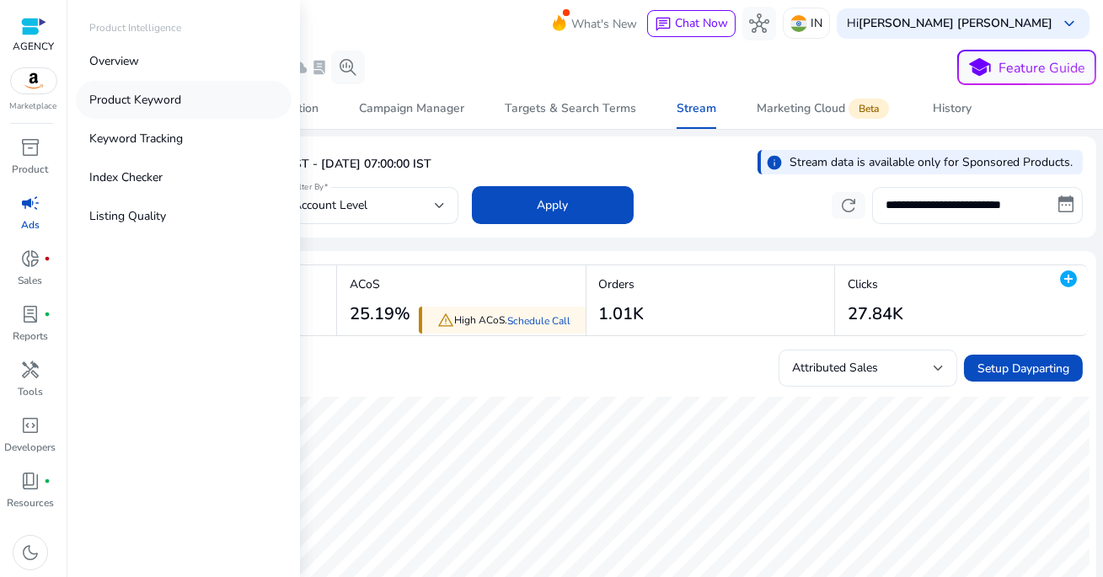
click at [150, 102] on p "Product Keyword" at bounding box center [135, 100] width 92 height 18
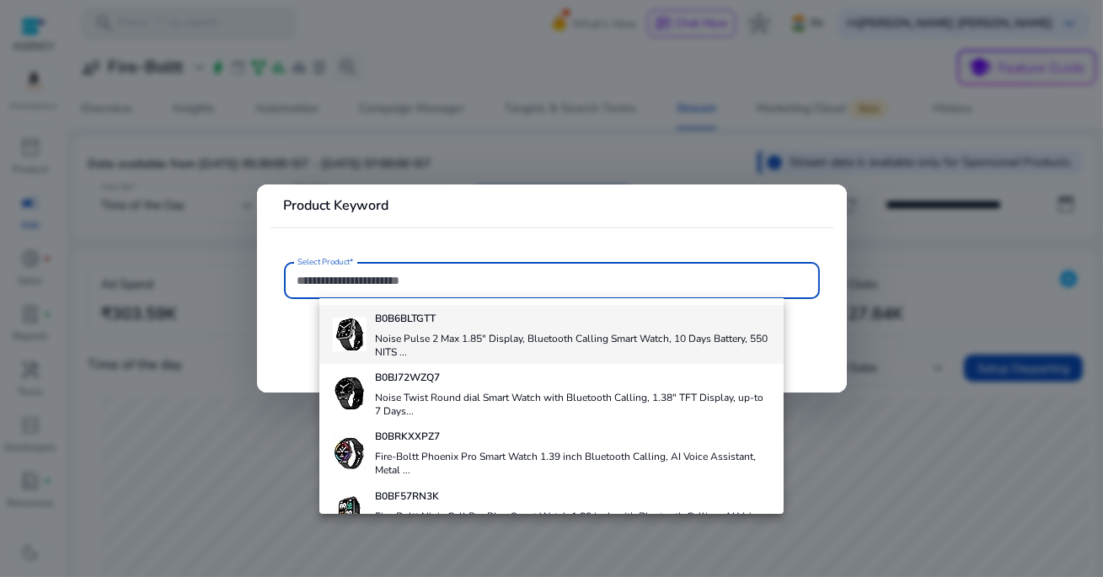
click at [517, 345] on h4 "Noise Pulse 2 Max 1.85" Display, Bluetooth Calling Smart Watch, 10 Days Battery…" at bounding box center [572, 345] width 395 height 27
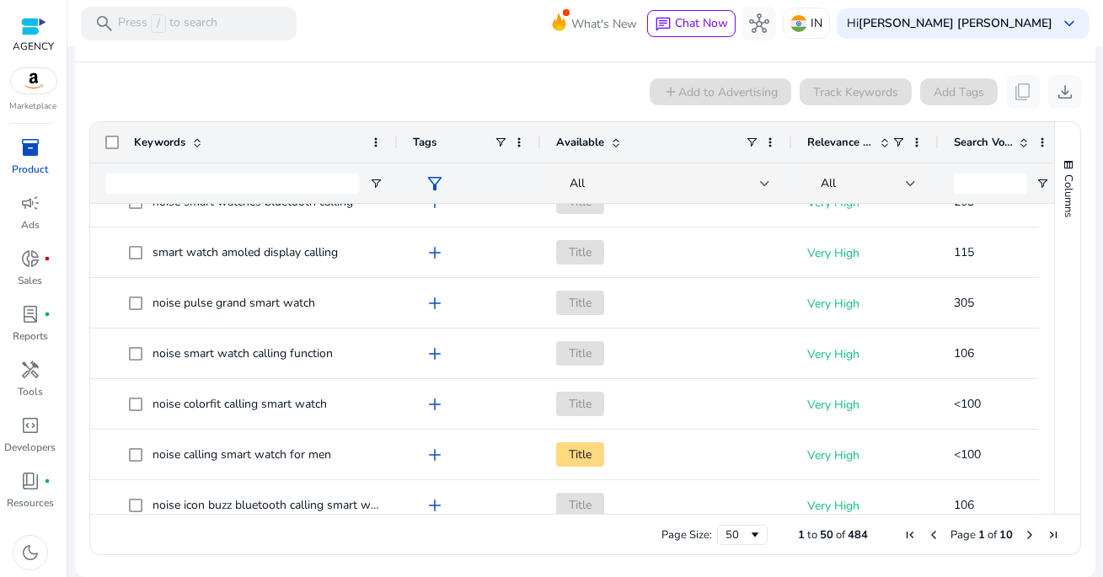
drag, startPoint x: 254, startPoint y: 142, endPoint x: 396, endPoint y: 166, distance: 144.5
click at [396, 166] on div "Keywords Tags Available Relevance Score" at bounding box center [648, 162] width 1117 height 81
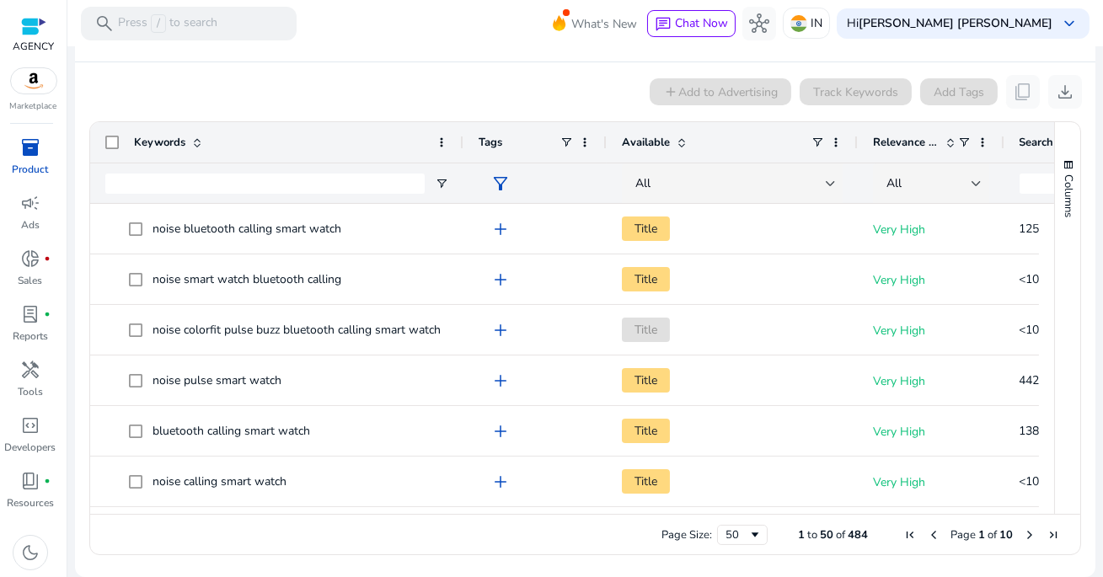
drag, startPoint x: 395, startPoint y: 142, endPoint x: 459, endPoint y: 165, distance: 68.3
click at [459, 165] on div "Keywords Tags Available Relevance Score" at bounding box center [681, 162] width 1182 height 81
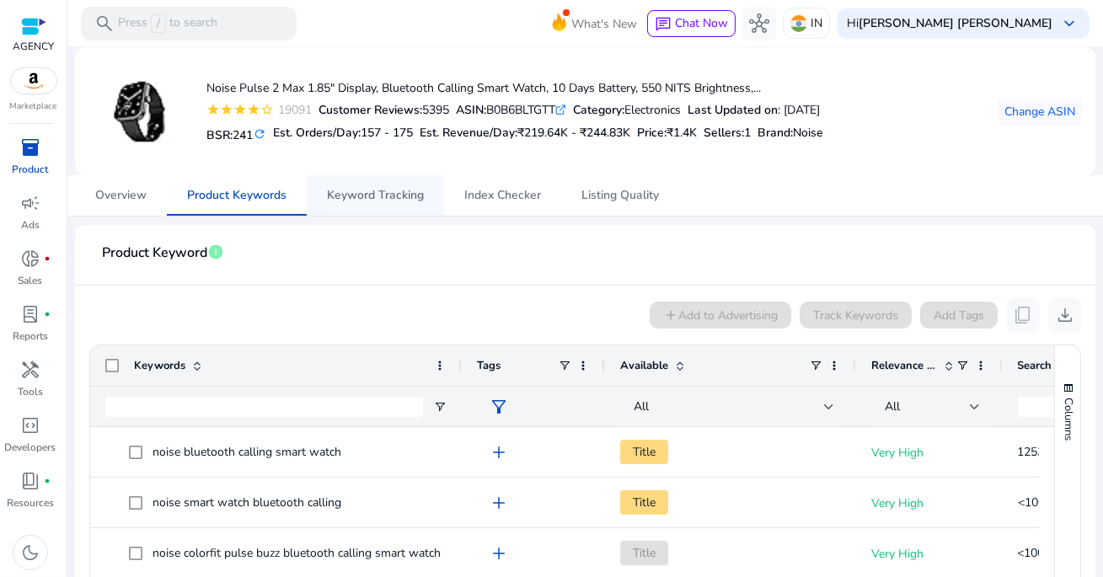
click at [390, 203] on span "Keyword Tracking" at bounding box center [375, 195] width 97 height 40
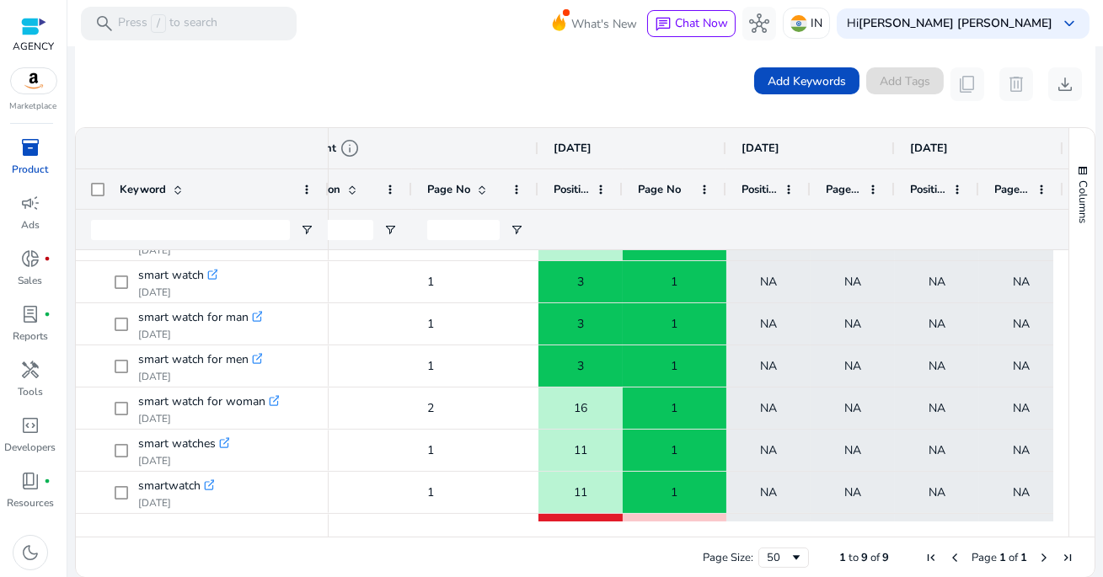
drag, startPoint x: 705, startPoint y: 186, endPoint x: 721, endPoint y: 190, distance: 16.4
click at [722, 190] on div at bounding box center [725, 189] width 7 height 40
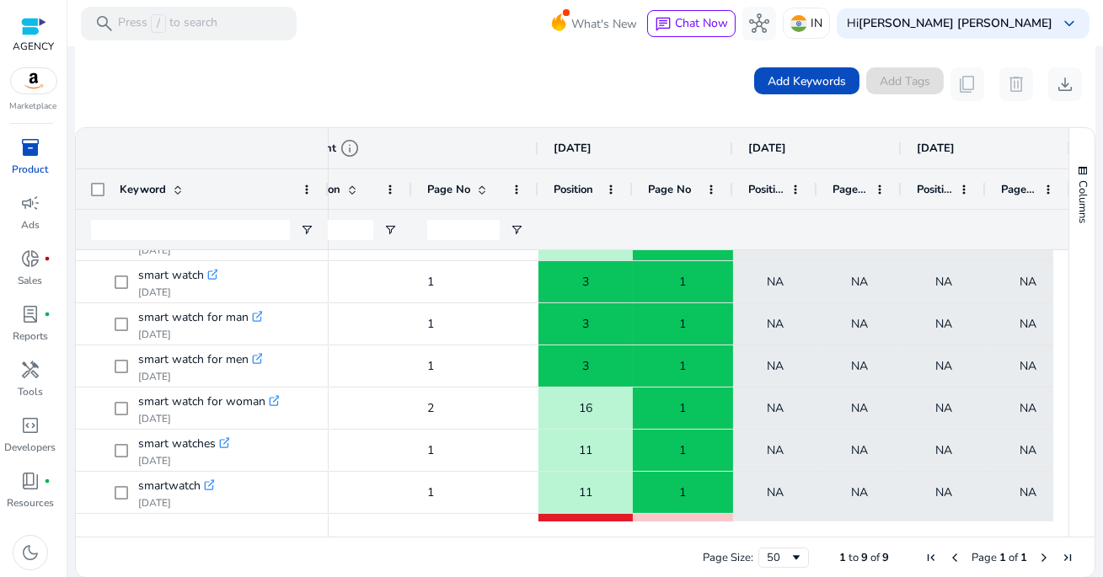
drag, startPoint x: 620, startPoint y: 187, endPoint x: 630, endPoint y: 192, distance: 10.6
click at [630, 192] on div at bounding box center [632, 189] width 7 height 40
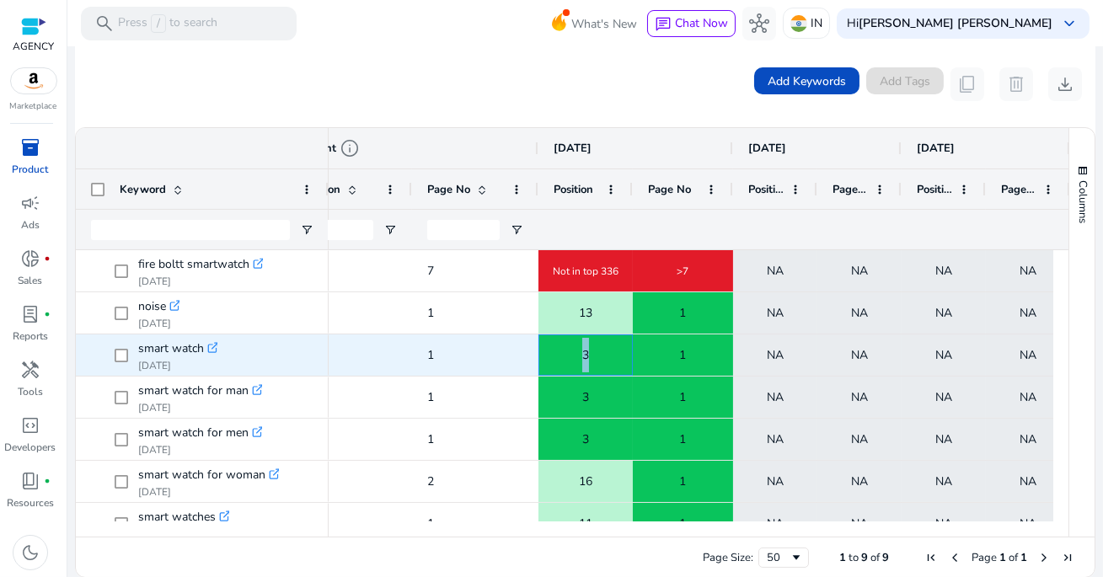
drag, startPoint x: 565, startPoint y: 352, endPoint x: 607, endPoint y: 352, distance: 42.1
click at [607, 352] on div "3" at bounding box center [585, 355] width 93 height 35
drag, startPoint x: 672, startPoint y: 353, endPoint x: 685, endPoint y: 353, distance: 13.5
click at [685, 353] on div "1" at bounding box center [683, 355] width 99 height 35
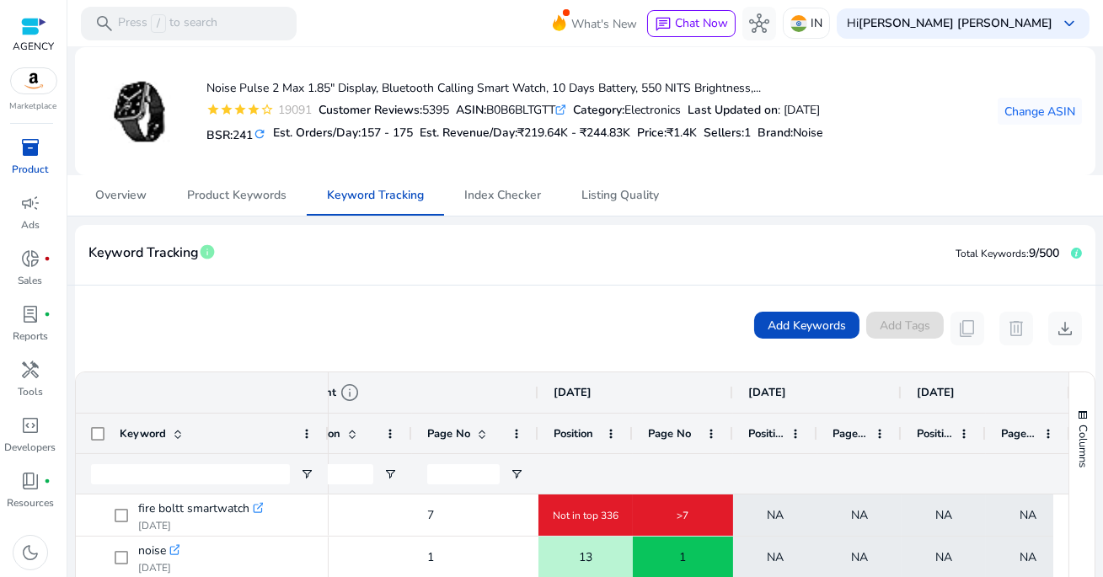
click at [27, 146] on span "inventory_2" at bounding box center [30, 147] width 20 height 20
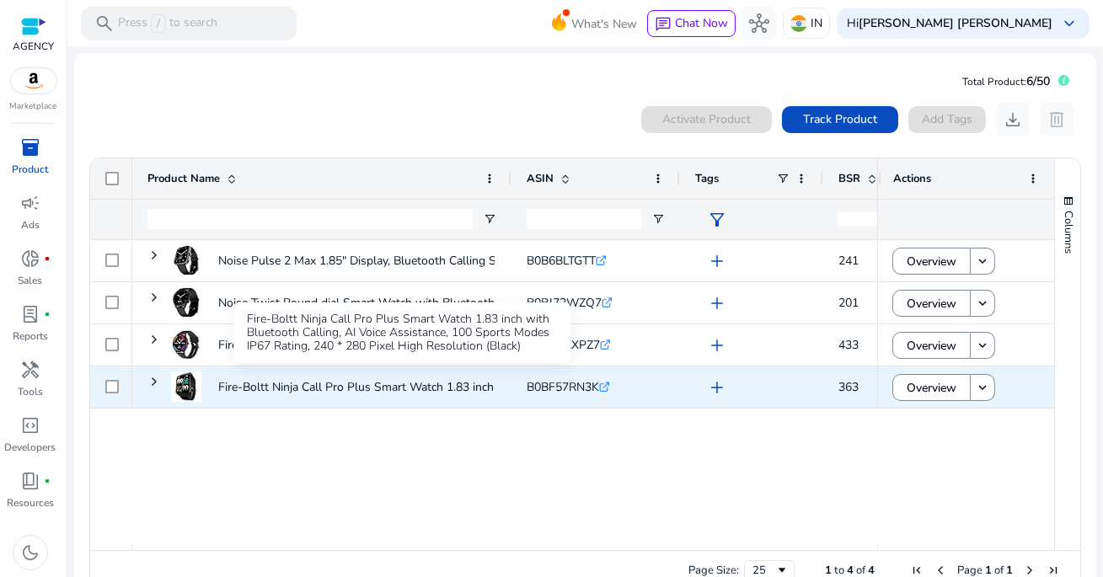
click at [418, 382] on p "Fire-Boltt Ninja Call Pro Plus Smart Watch 1.83 inch with Bluetooth..." at bounding box center [401, 387] width 366 height 35
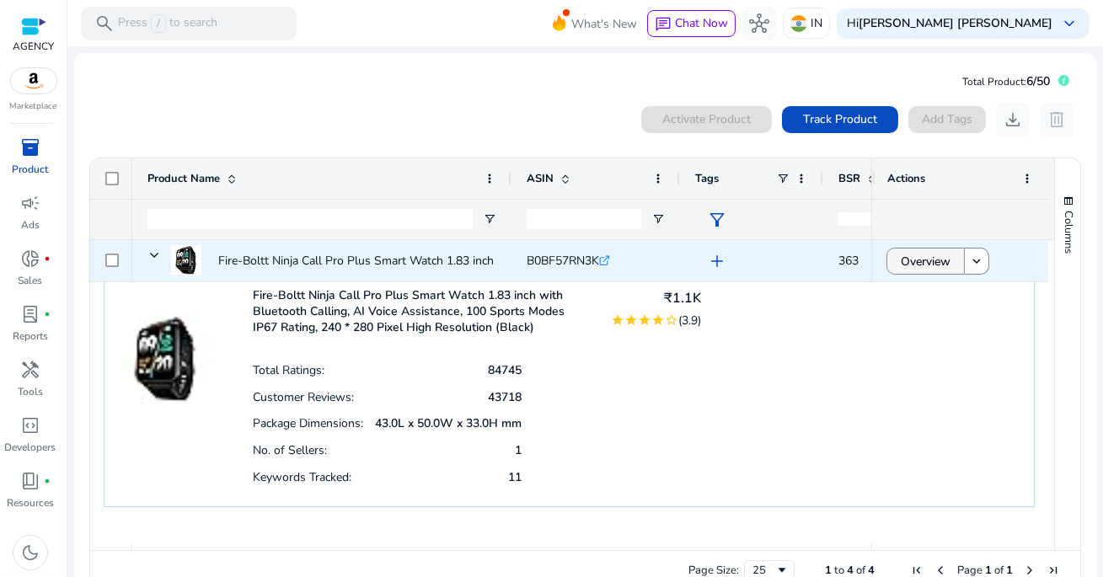
click at [901, 262] on span "Overview" at bounding box center [926, 261] width 50 height 35
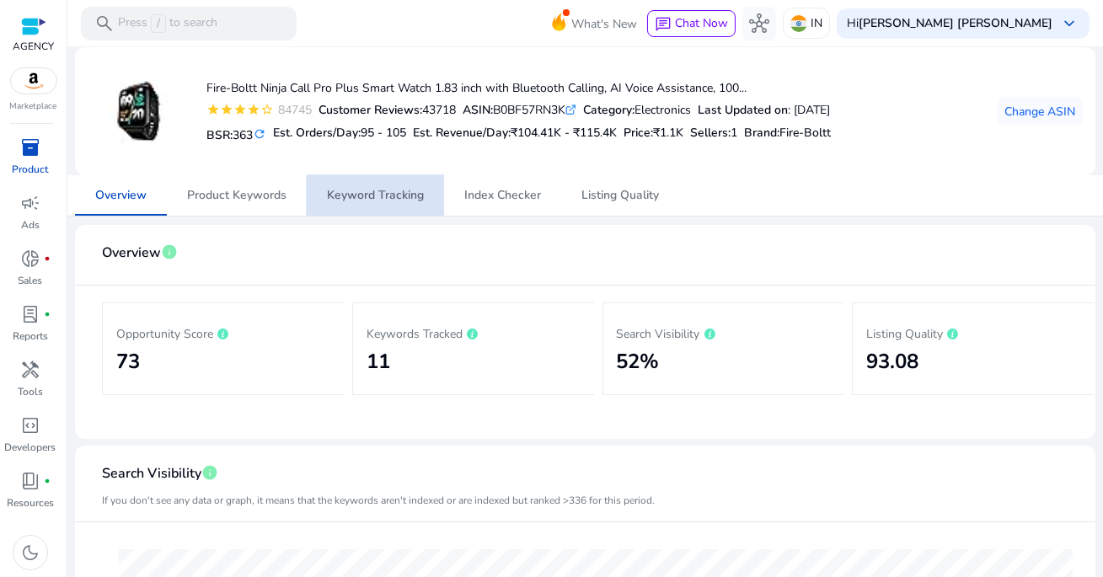
click at [418, 201] on span "Keyword Tracking" at bounding box center [375, 196] width 97 height 12
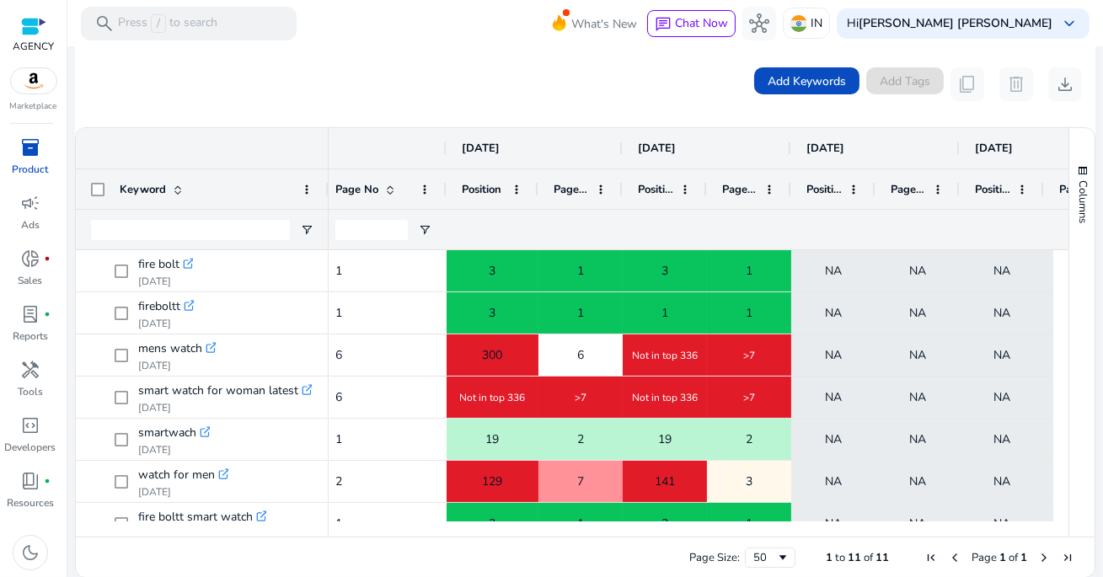
drag, startPoint x: 529, startPoint y: 190, endPoint x: 537, endPoint y: 195, distance: 9.1
click at [537, 195] on div at bounding box center [537, 189] width 7 height 40
click at [624, 187] on div "Position" at bounding box center [665, 189] width 84 height 40
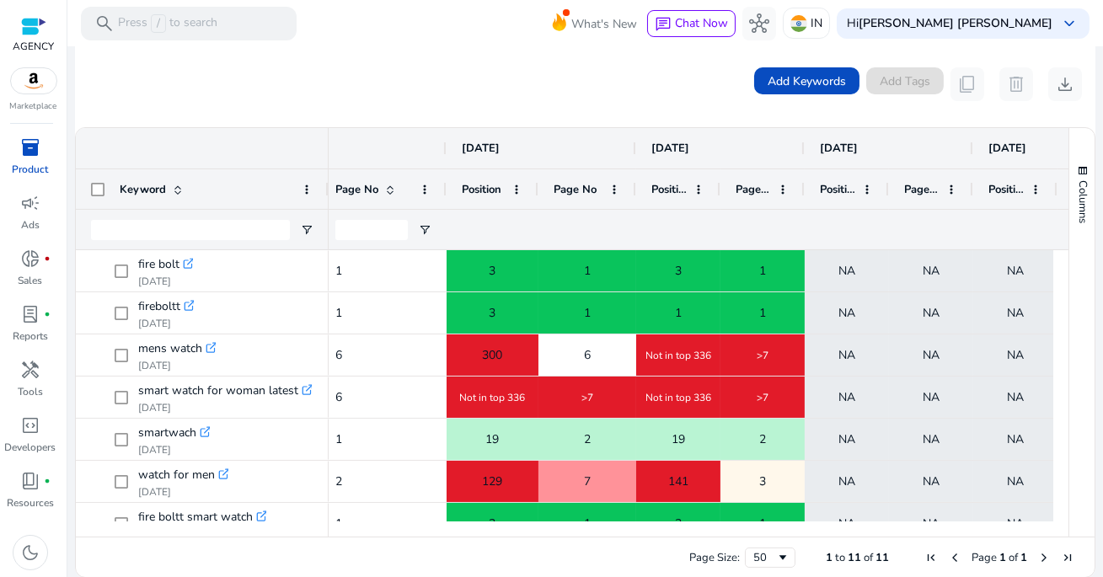
drag, startPoint x: 618, startPoint y: 188, endPoint x: 630, endPoint y: 204, distance: 20.4
click at [631, 205] on div "Page No" at bounding box center [588, 189] width 98 height 40
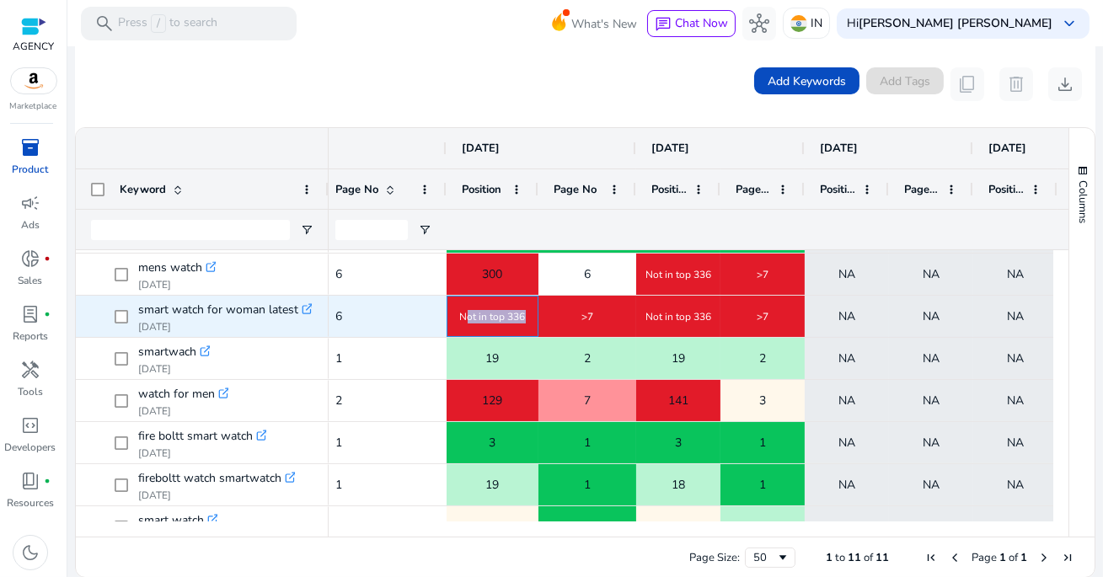
drag, startPoint x: 454, startPoint y: 314, endPoint x: 519, endPoint y: 311, distance: 65.0
click at [519, 311] on div "Not in top 336" at bounding box center [492, 316] width 90 height 13
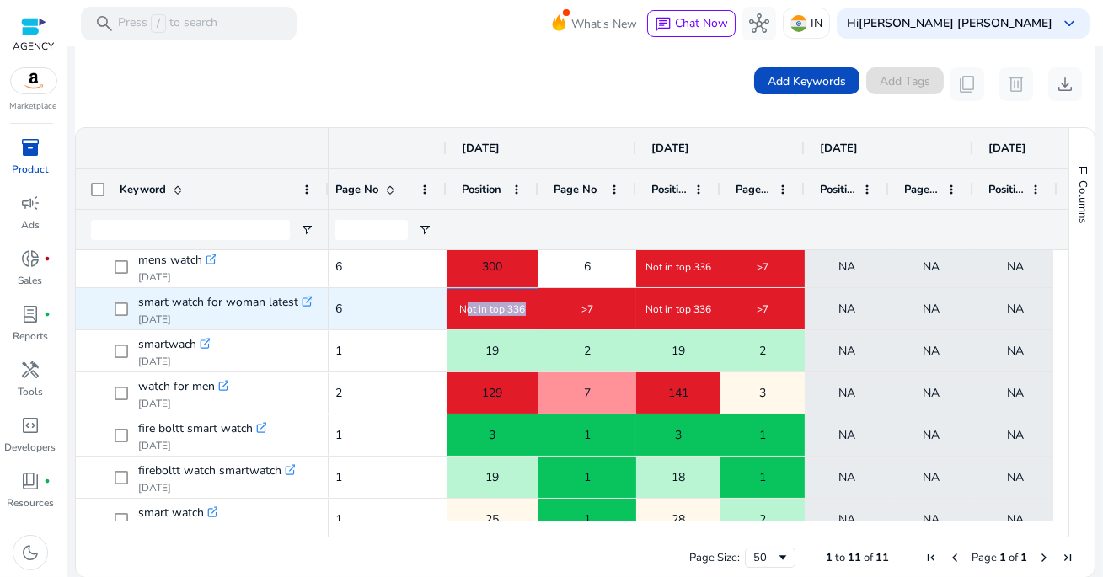
click at [519, 311] on span "Not in top 336" at bounding box center [493, 309] width 66 height 13
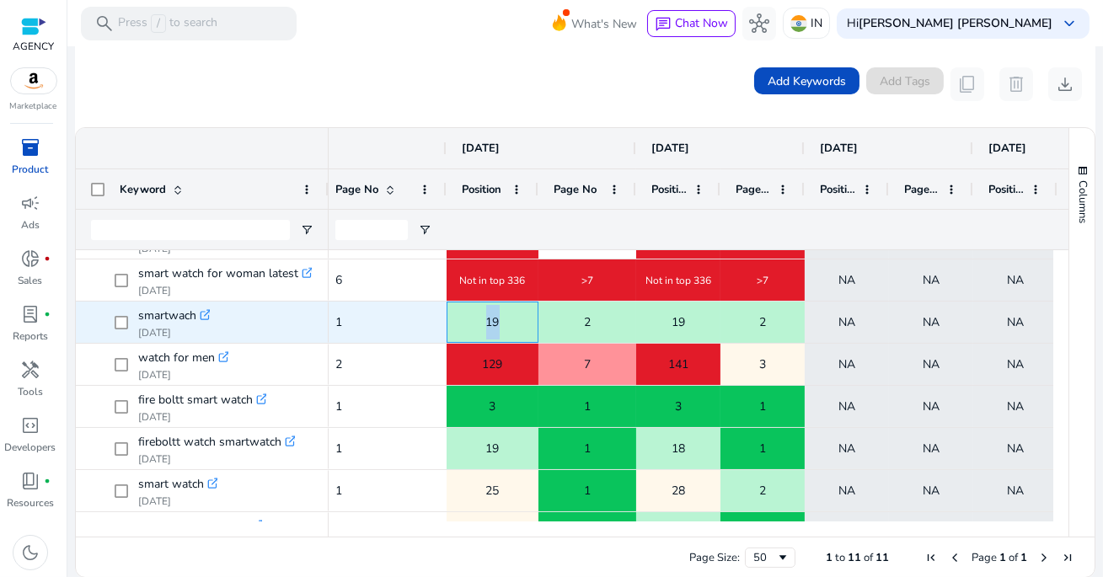
drag, startPoint x: 468, startPoint y: 319, endPoint x: 503, endPoint y: 319, distance: 35.4
click at [503, 319] on div "19" at bounding box center [492, 322] width 90 height 35
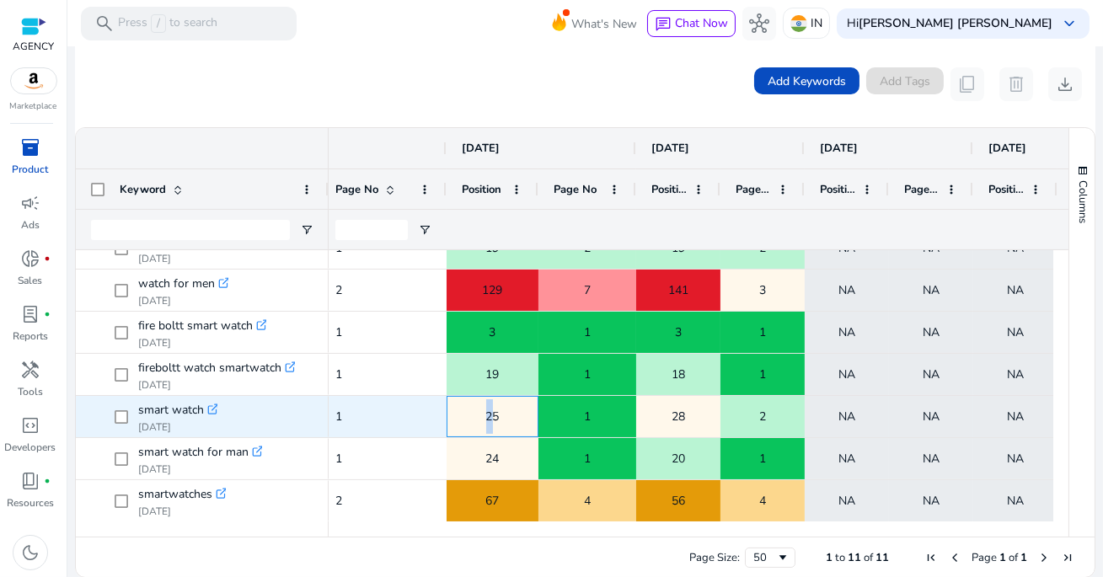
drag, startPoint x: 474, startPoint y: 411, endPoint x: 491, endPoint y: 411, distance: 16.9
click at [491, 411] on div "25" at bounding box center [492, 416] width 90 height 35
click at [491, 411] on span "25" at bounding box center [492, 416] width 13 height 35
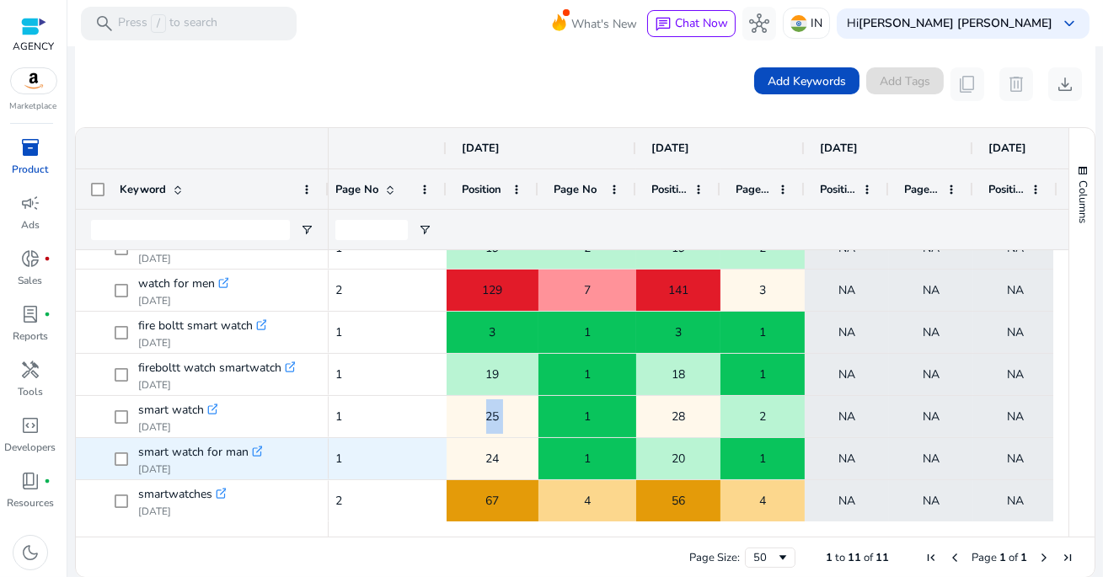
click at [514, 455] on div "24" at bounding box center [492, 459] width 90 height 35
drag, startPoint x: 467, startPoint y: 455, endPoint x: 506, endPoint y: 455, distance: 38.8
click at [506, 455] on div "24" at bounding box center [492, 459] width 90 height 35
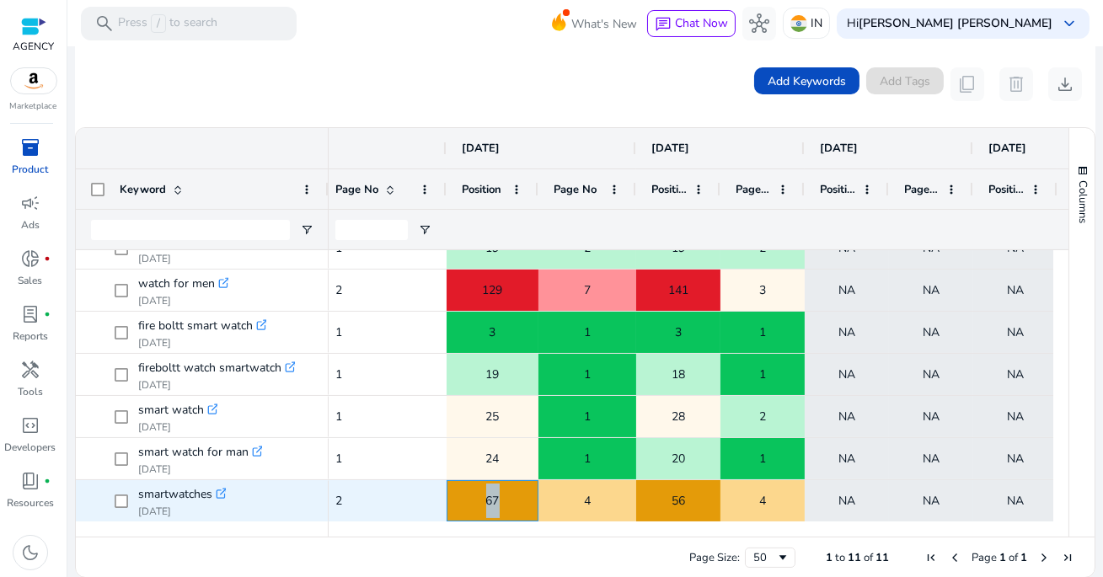
drag, startPoint x: 469, startPoint y: 502, endPoint x: 509, endPoint y: 501, distance: 39.6
click at [509, 501] on div "67" at bounding box center [492, 501] width 90 height 35
click at [508, 501] on div "67" at bounding box center [492, 501] width 90 height 35
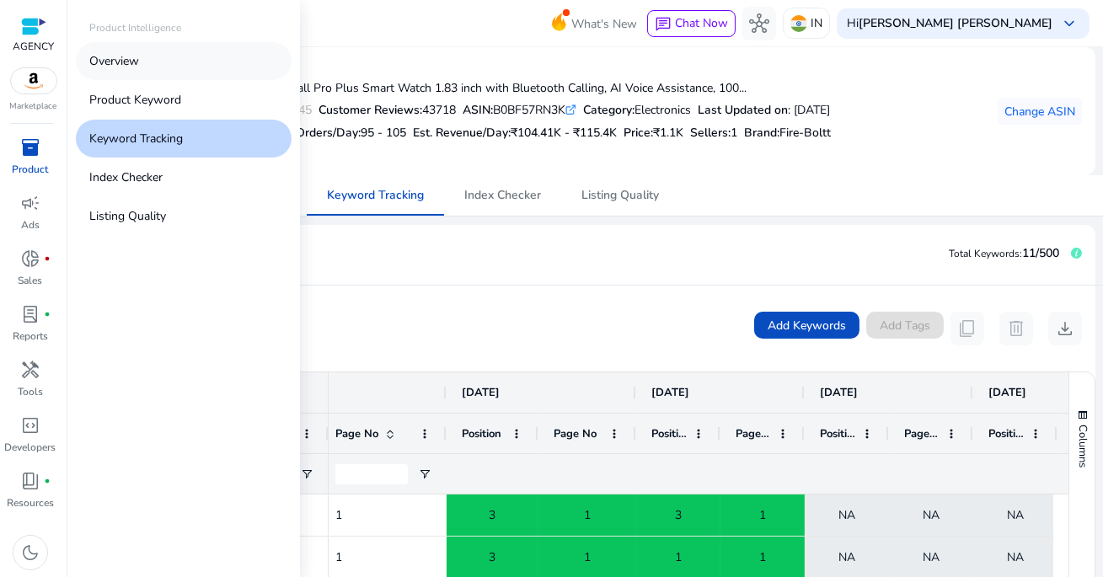
click at [172, 67] on link "Overview" at bounding box center [184, 61] width 216 height 38
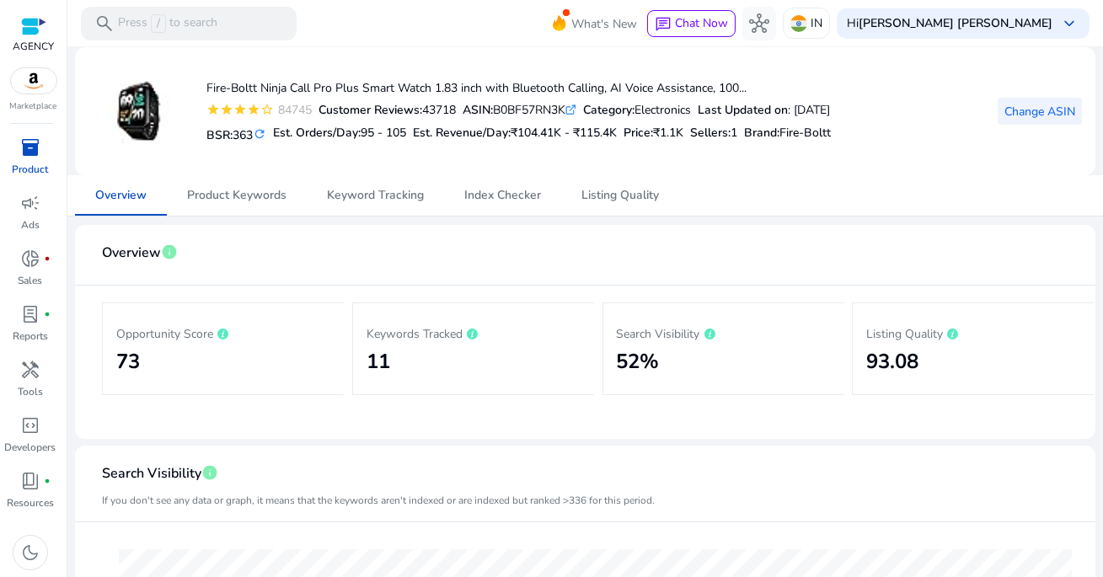
click at [1015, 115] on span "Change ASIN" at bounding box center [1040, 112] width 71 height 18
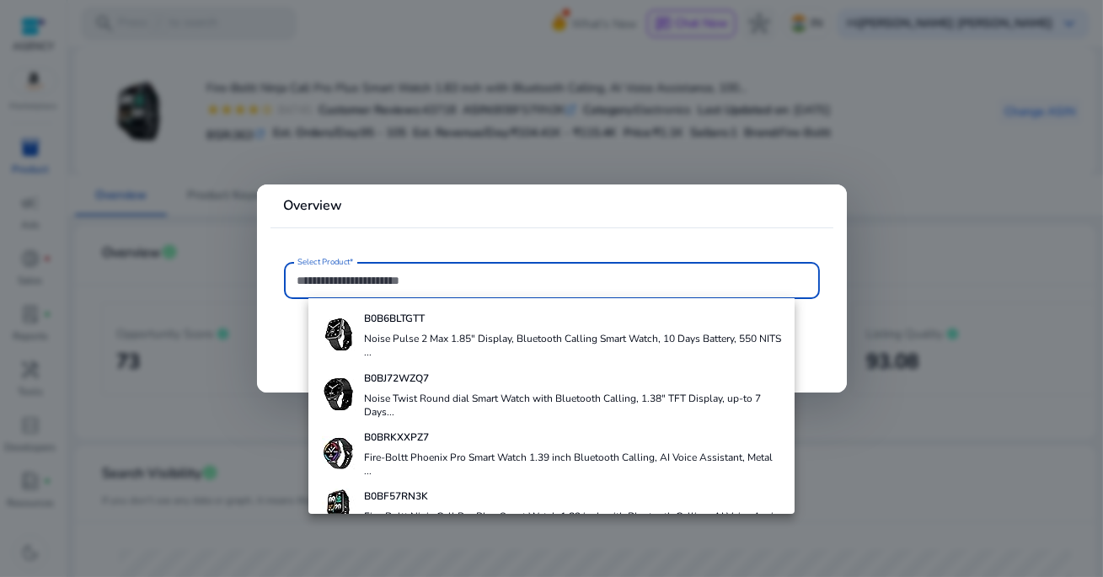
click at [611, 121] on div at bounding box center [551, 288] width 1103 height 577
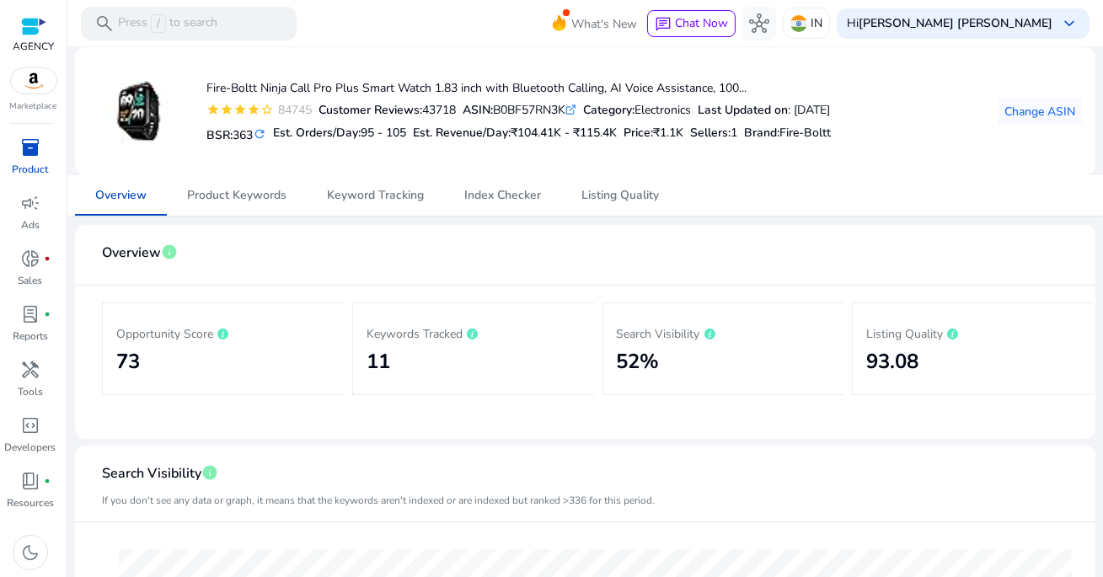
click at [35, 137] on span "inventory_2" at bounding box center [30, 147] width 20 height 20
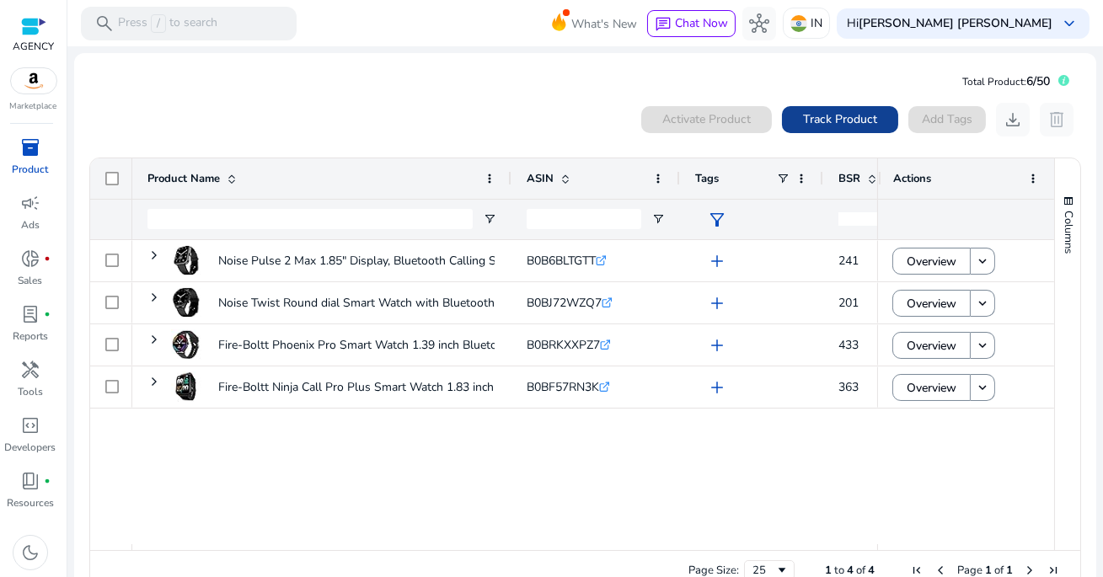
click at [809, 114] on span "Track Product" at bounding box center [840, 119] width 74 height 18
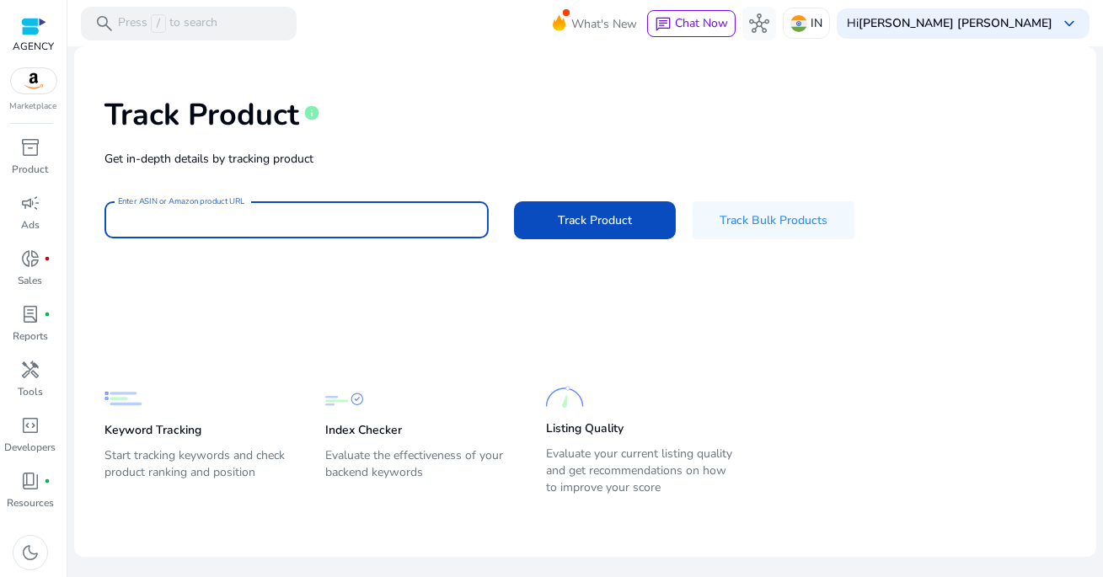
click at [395, 228] on input "Enter ASIN or Amazon product URL" at bounding box center [296, 220] width 357 height 19
paste input "**********"
type input "**********"
click at [568, 220] on span "Track Product" at bounding box center [595, 221] width 74 height 18
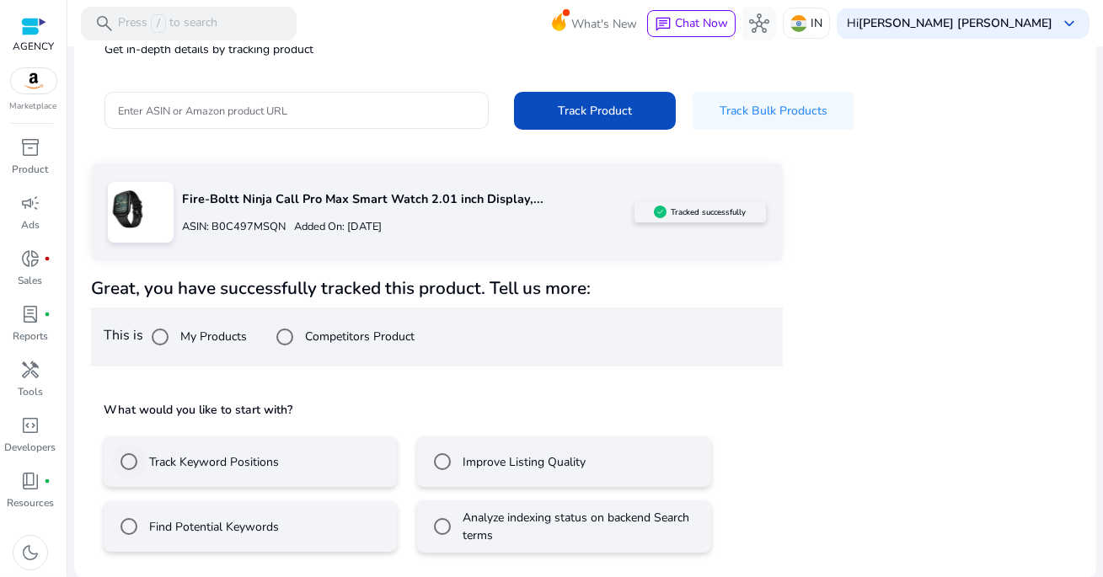
click at [233, 468] on label "Track Keyword Positions" at bounding box center [212, 462] width 133 height 18
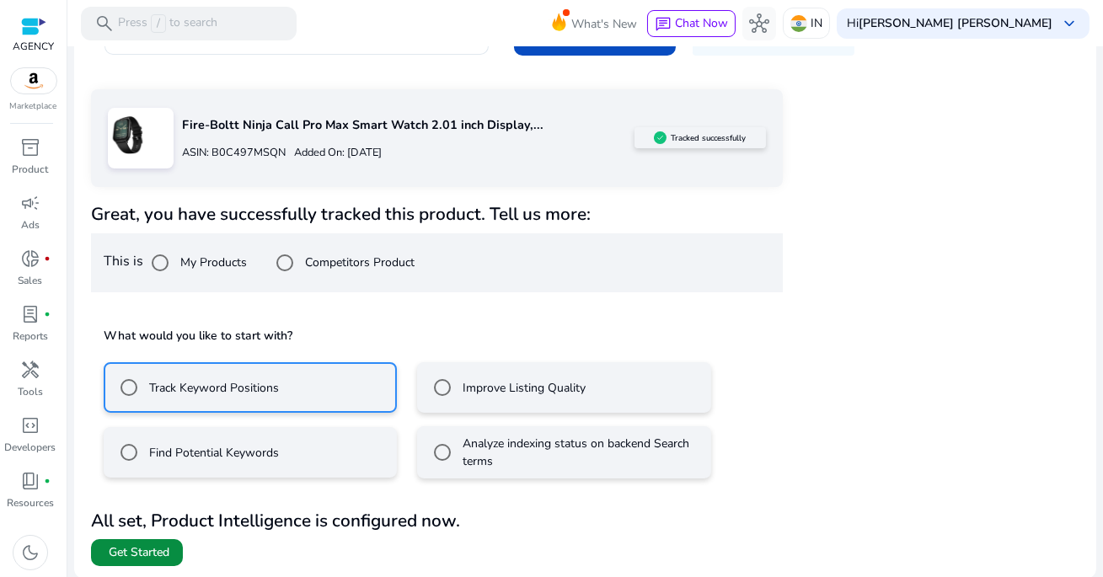
click at [150, 549] on span "Get Started" at bounding box center [139, 552] width 61 height 17
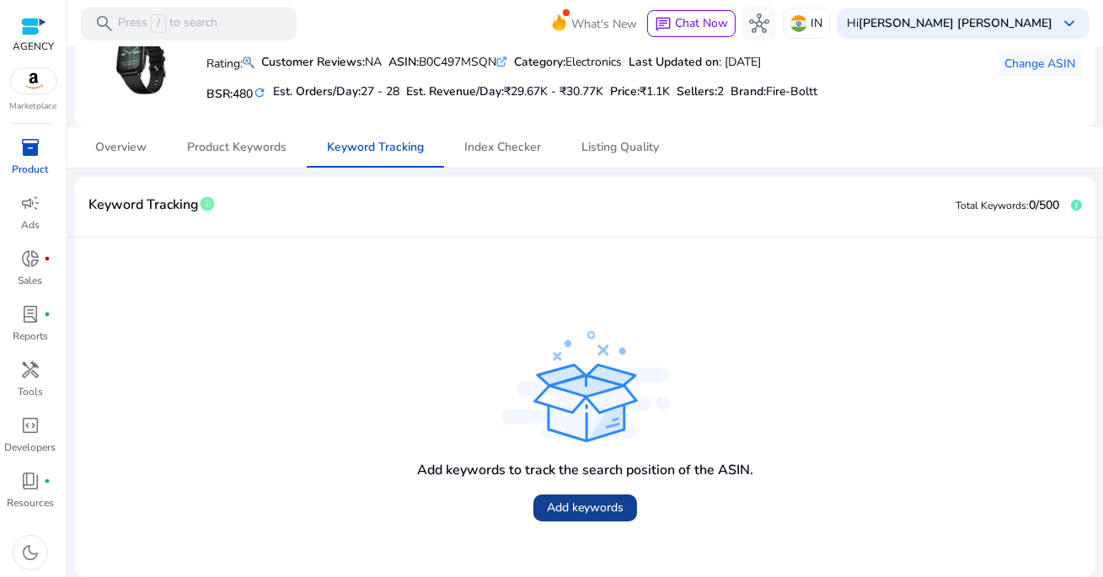
click at [607, 511] on span "Add keywords" at bounding box center [585, 508] width 77 height 18
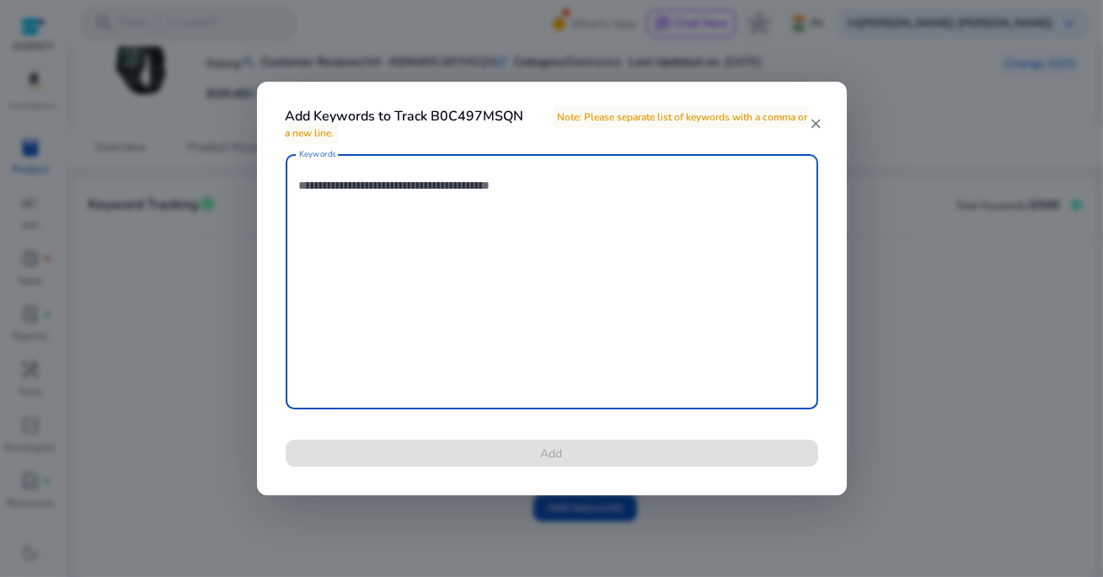
click at [504, 250] on textarea "Keywords" at bounding box center [552, 282] width 506 height 238
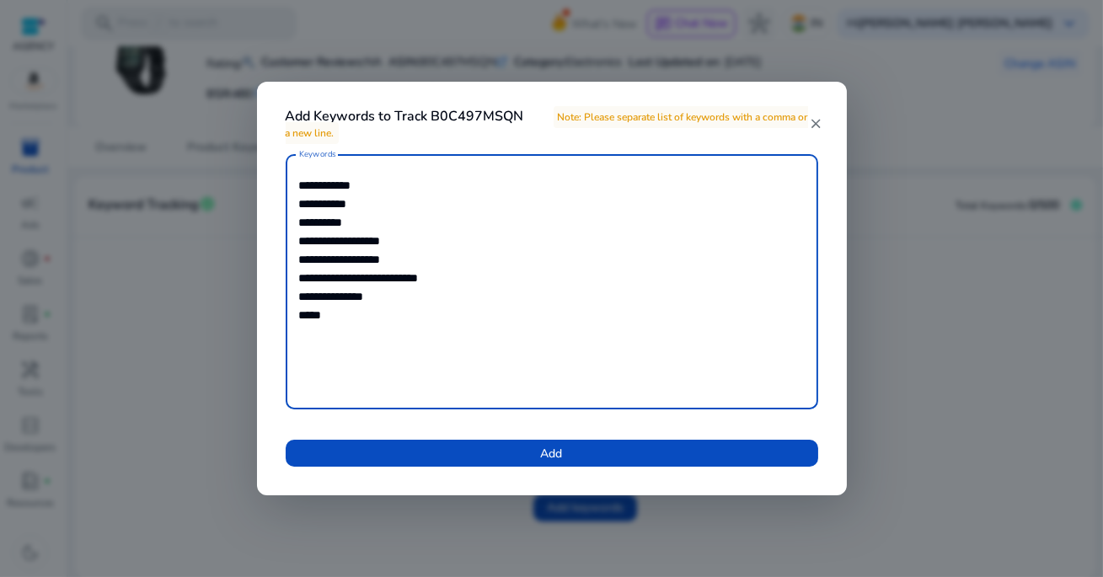
type textarea "**********"
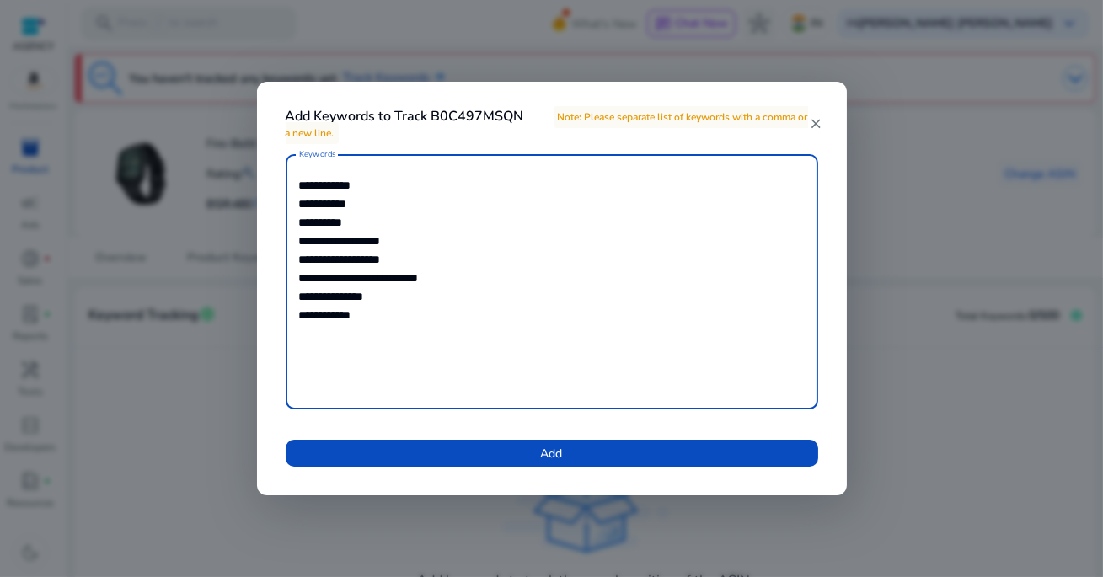
scroll to position [110, 0]
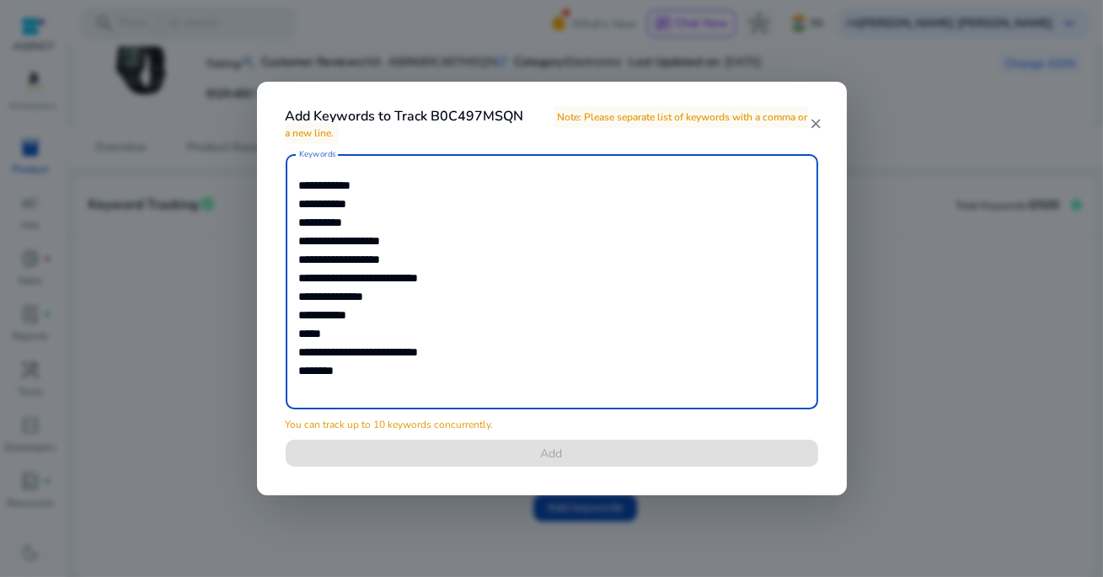
drag, startPoint x: 301, startPoint y: 315, endPoint x: 372, endPoint y: 315, distance: 70.8
click at [372, 315] on textarea "**********" at bounding box center [552, 282] width 506 height 238
type textarea "**********"
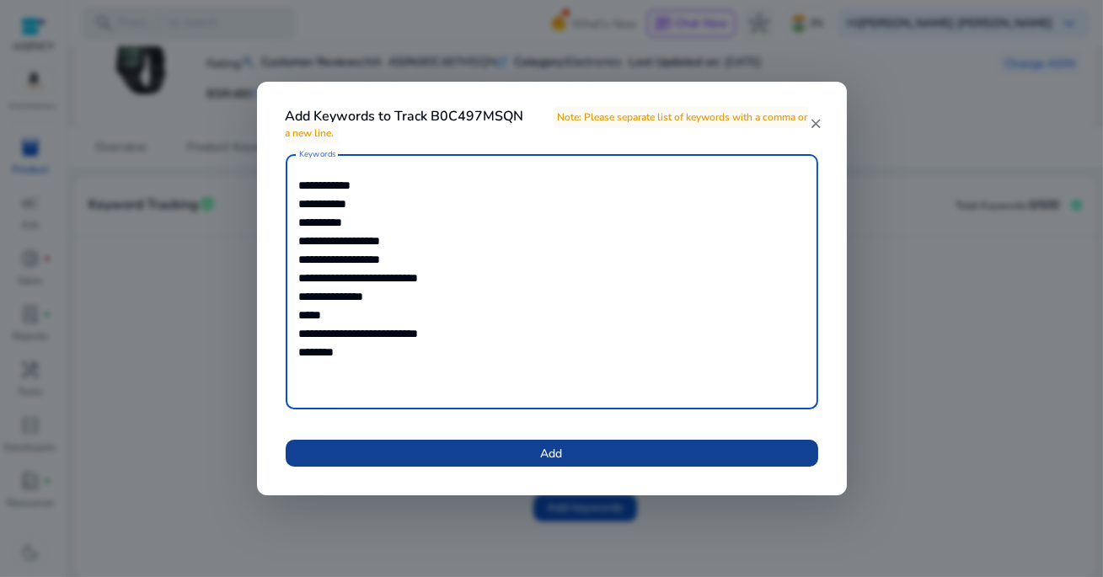
click at [505, 455] on span at bounding box center [552, 453] width 533 height 40
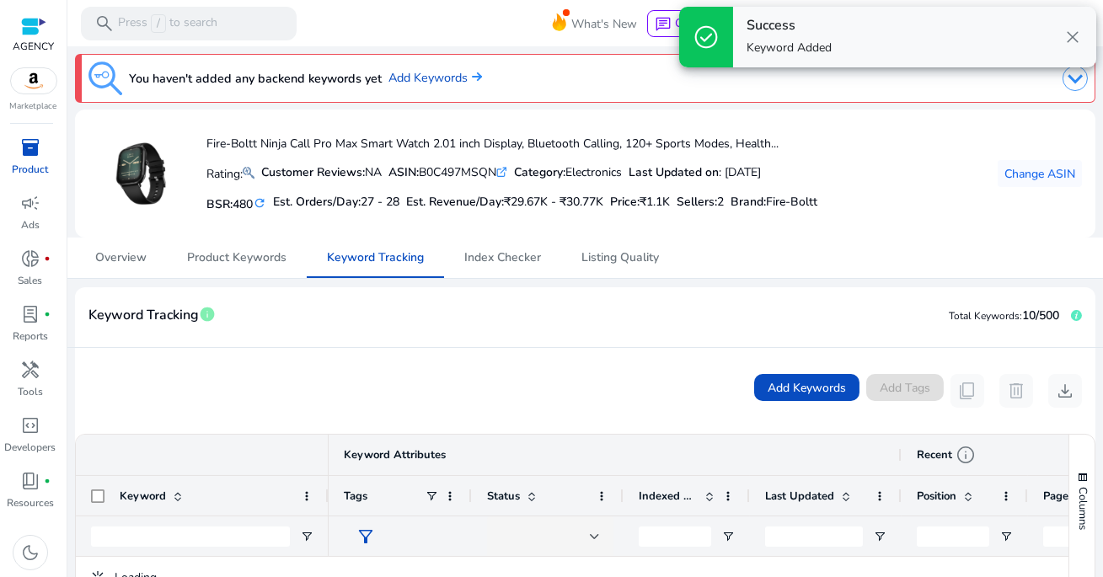
click at [1069, 40] on span "close" at bounding box center [1073, 37] width 20 height 20
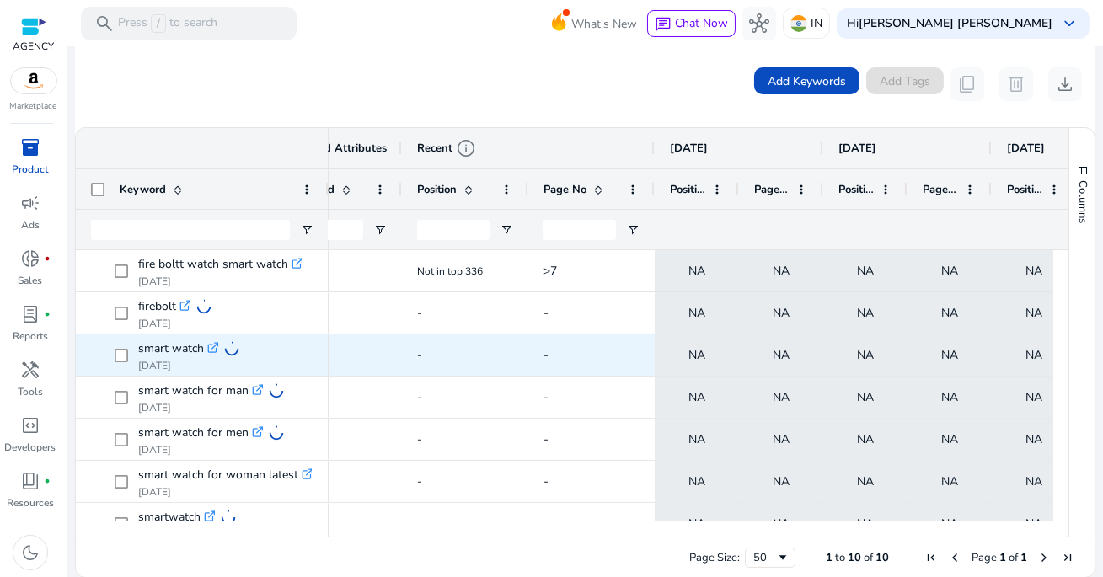
scroll to position [0, 546]
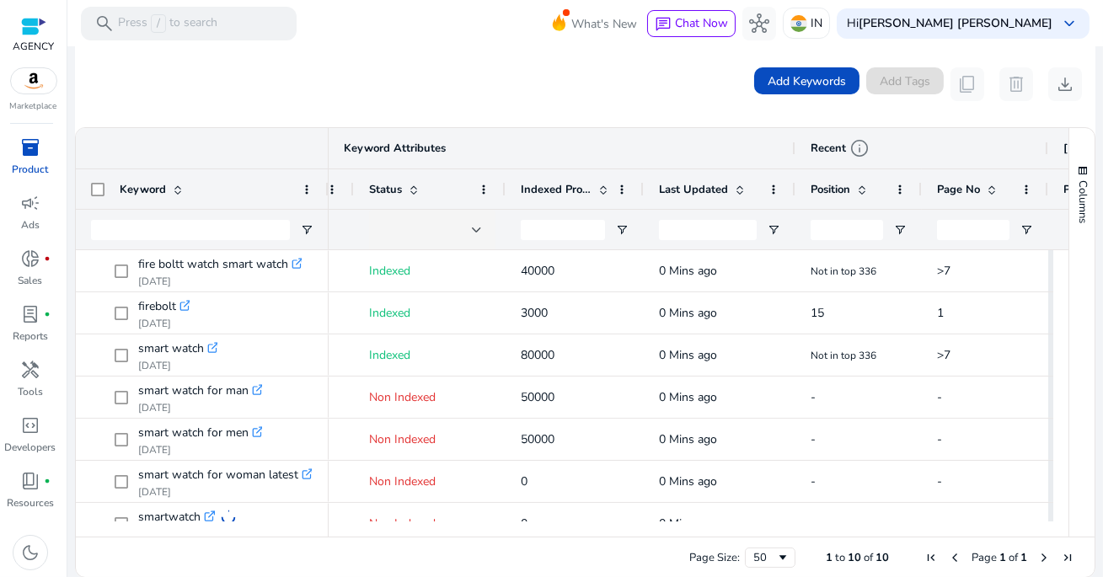
drag, startPoint x: 630, startPoint y: 186, endPoint x: 641, endPoint y: 193, distance: 13.6
click at [641, 193] on div at bounding box center [643, 189] width 7 height 40
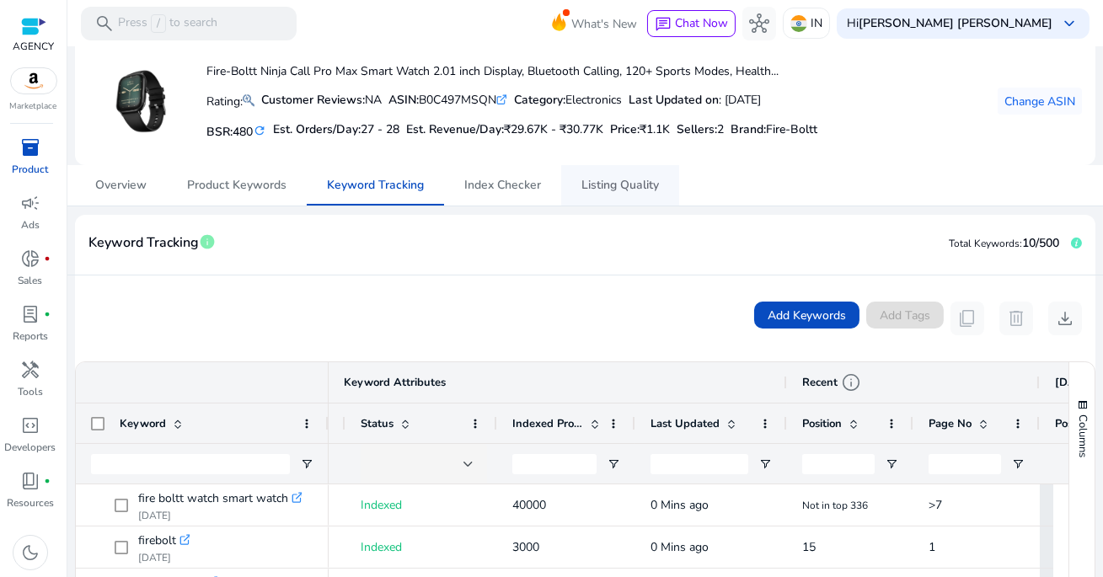
click at [613, 183] on span "Listing Quality" at bounding box center [620, 186] width 78 height 12
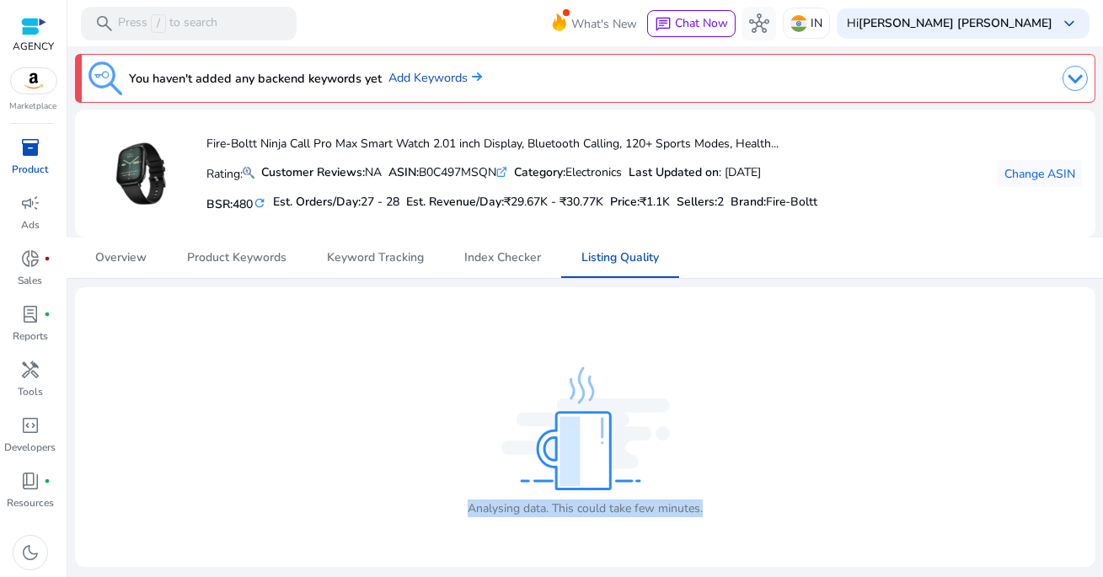
drag, startPoint x: 462, startPoint y: 508, endPoint x: 735, endPoint y: 526, distance: 273.6
click at [735, 526] on div "Analysing data. This could take few minutes." at bounding box center [585, 427] width 994 height 253
